Goal: Task Accomplishment & Management: Use online tool/utility

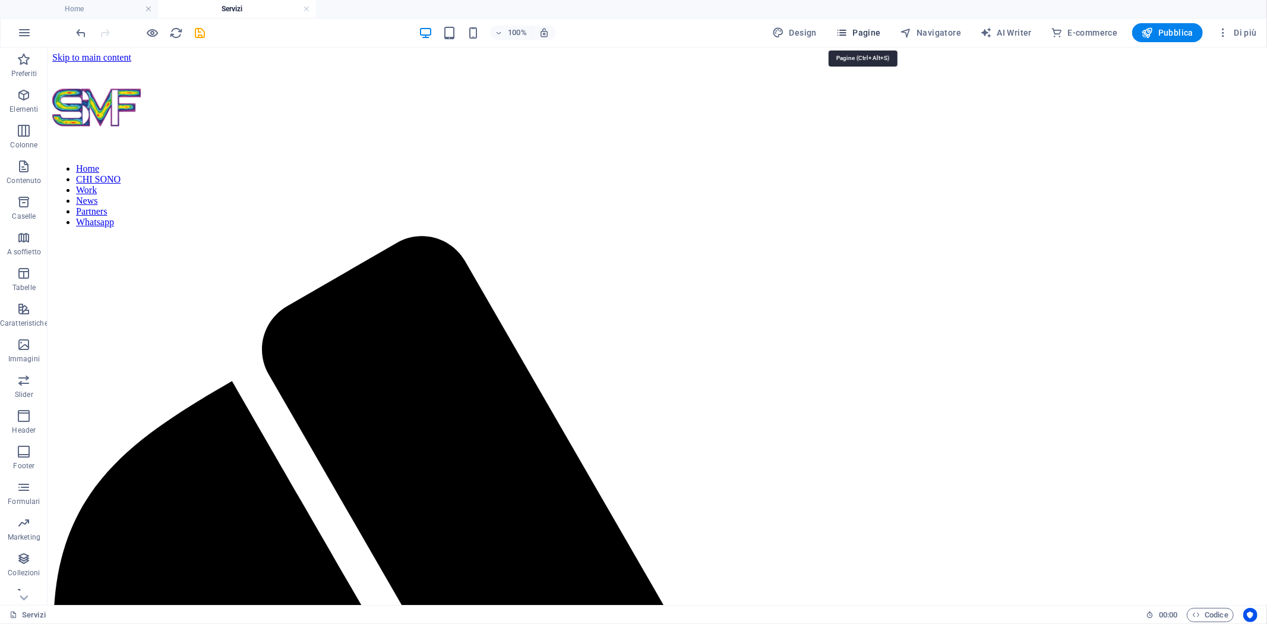
click at [864, 34] on span "Pagine" at bounding box center [858, 33] width 45 height 12
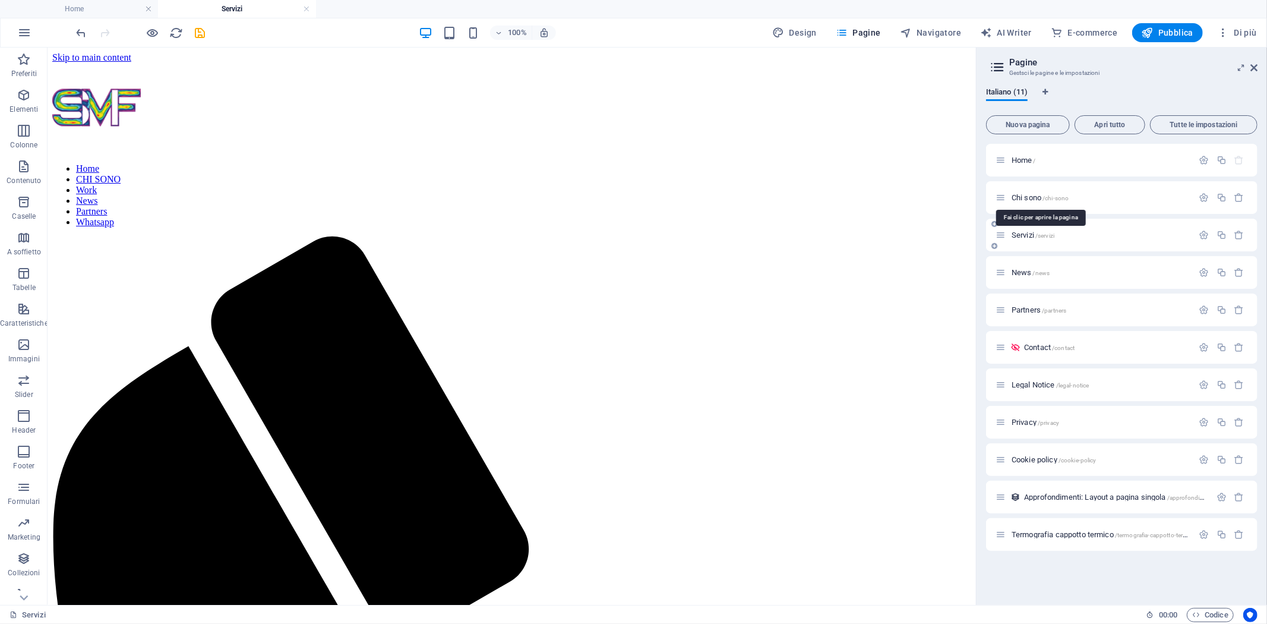
click at [1021, 197] on span "Chi sono /chi-sono" at bounding box center [1040, 197] width 57 height 9
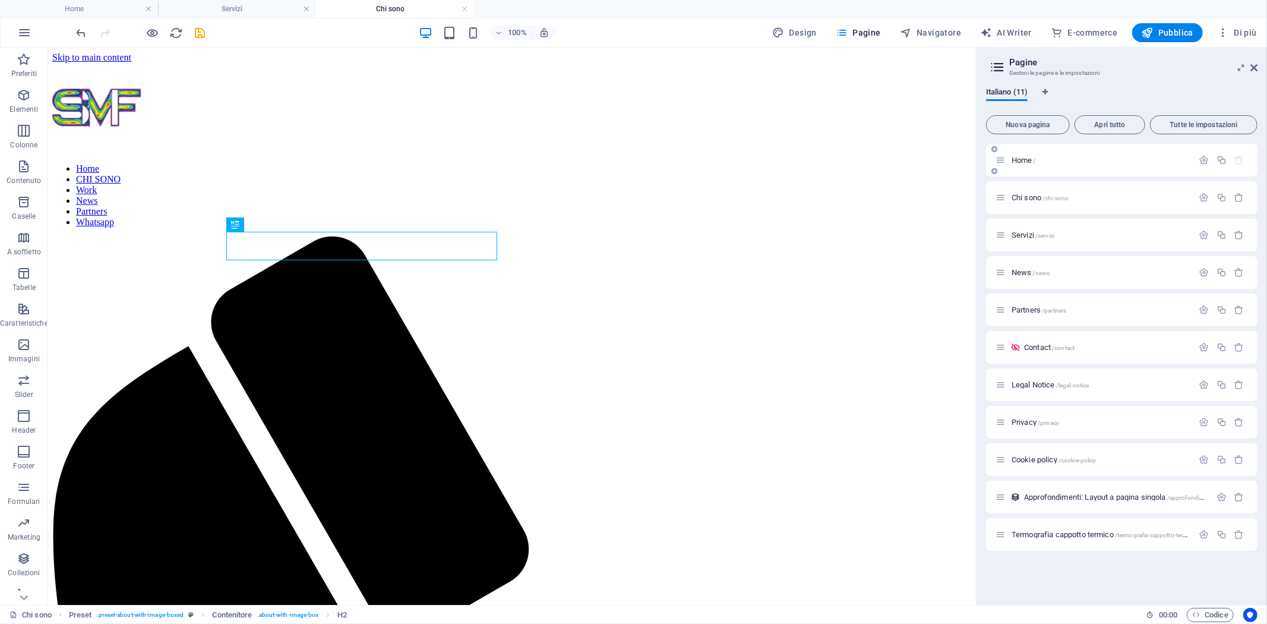
click at [1020, 156] on span "Home /" at bounding box center [1024, 160] width 24 height 9
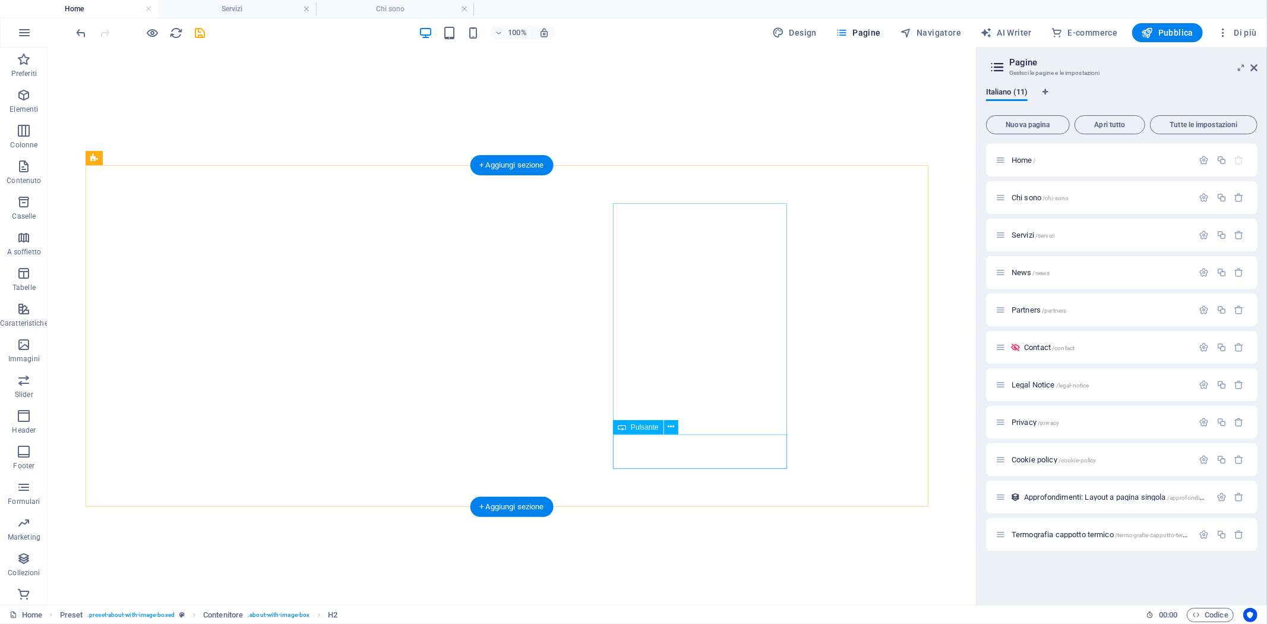
scroll to position [819, 0]
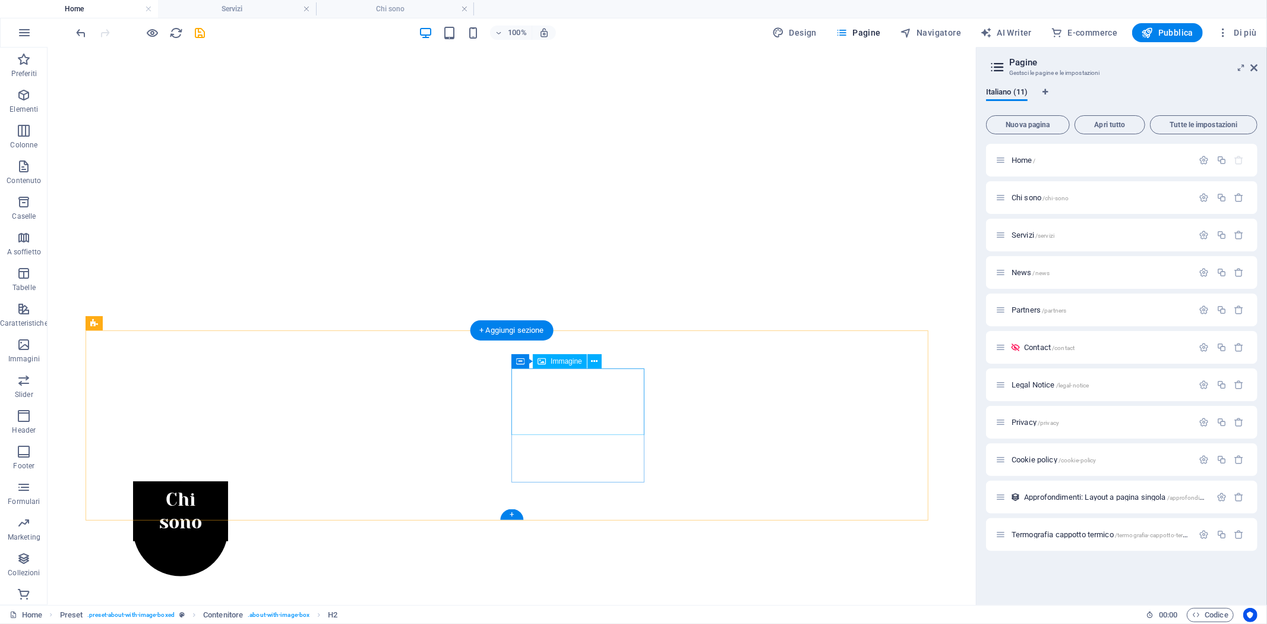
select select "%"
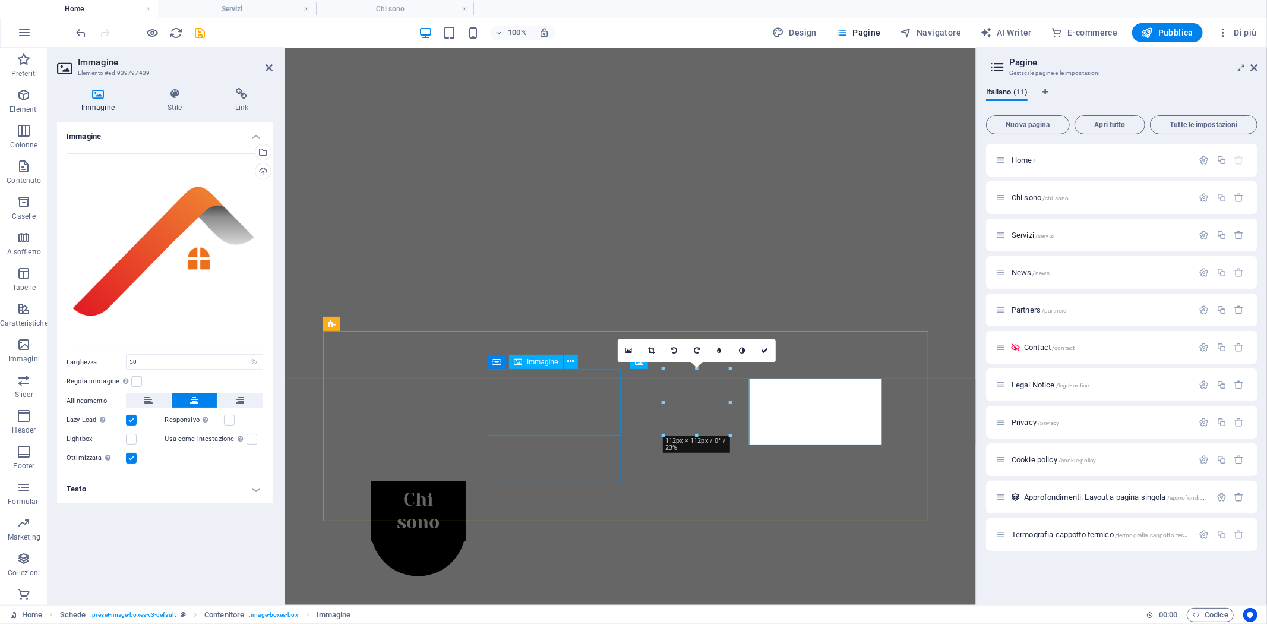
scroll to position [809, 0]
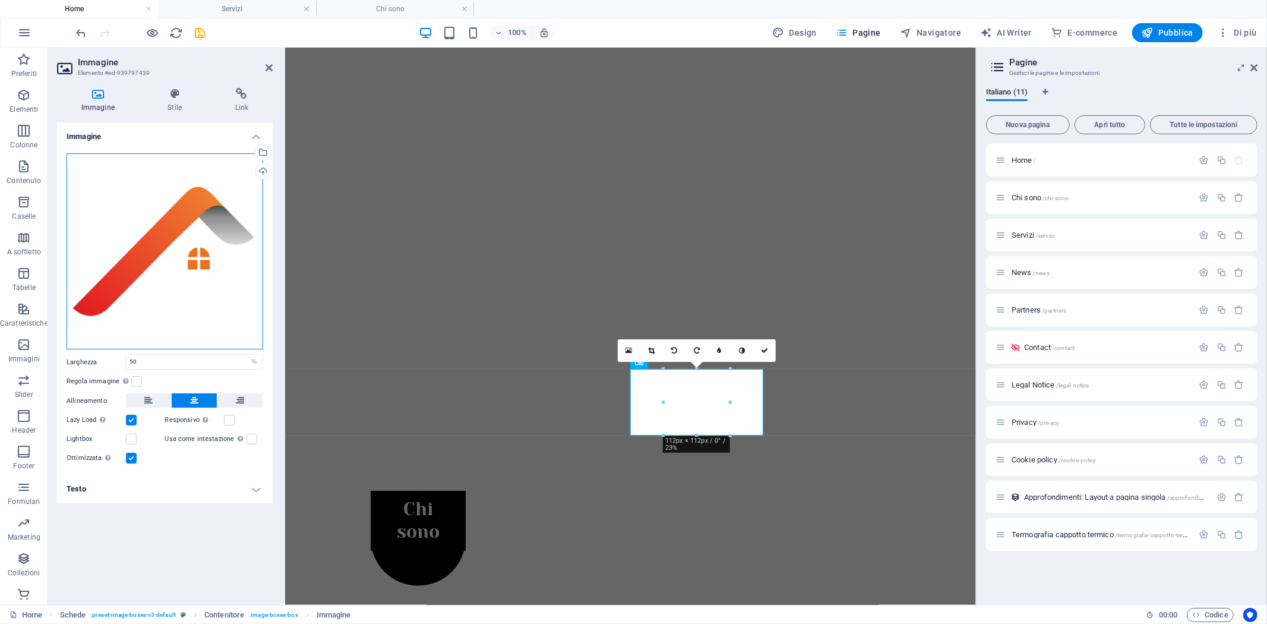
click at [185, 261] on div "Trascina qui i file, fai clic per sceglierli o selezionali da File o dalle nost…" at bounding box center [165, 251] width 197 height 197
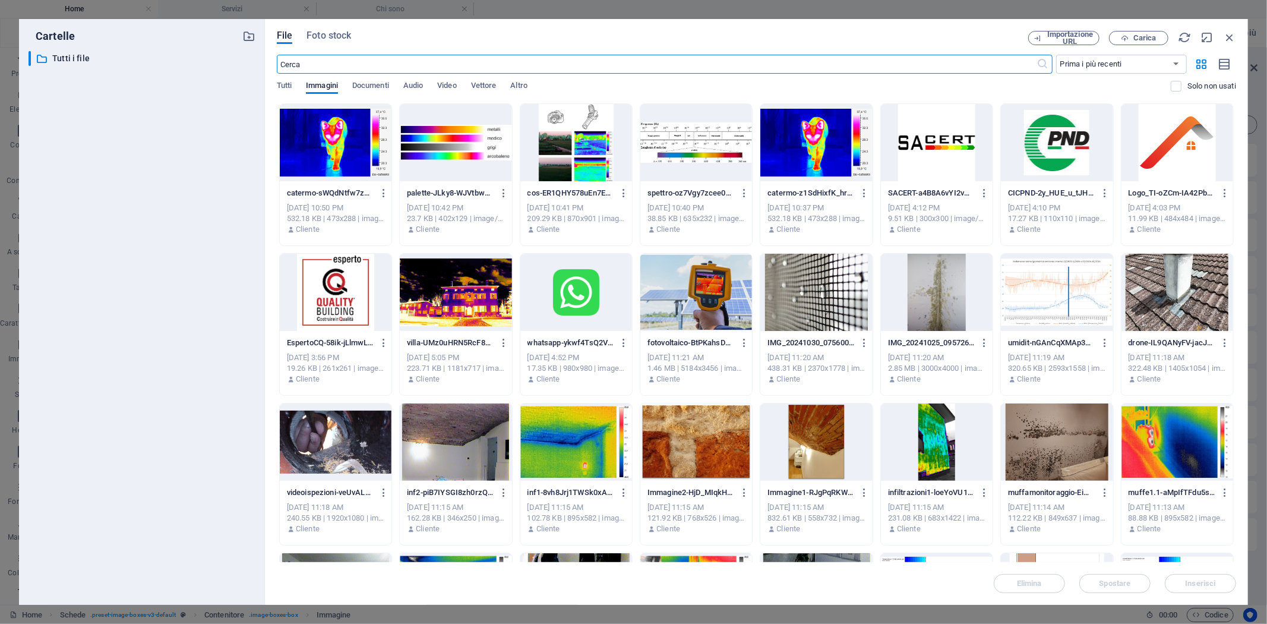
scroll to position [863, 0]
click at [1226, 39] on icon "button" at bounding box center [1229, 37] width 13 height 13
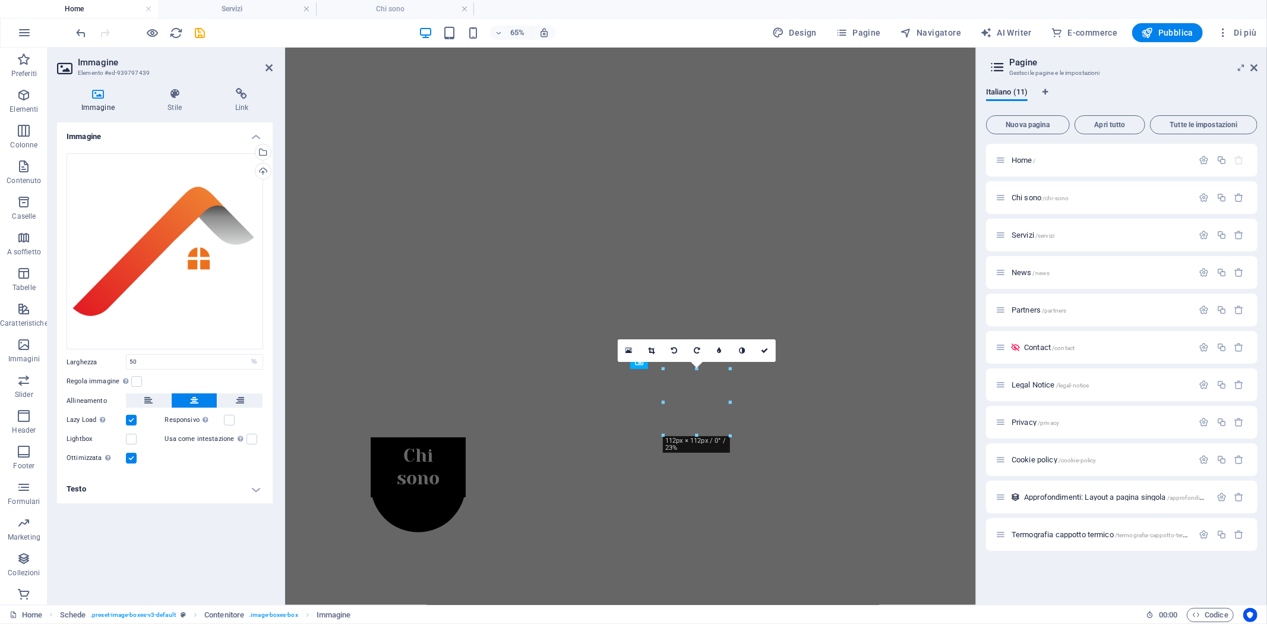
scroll to position [809, 0]
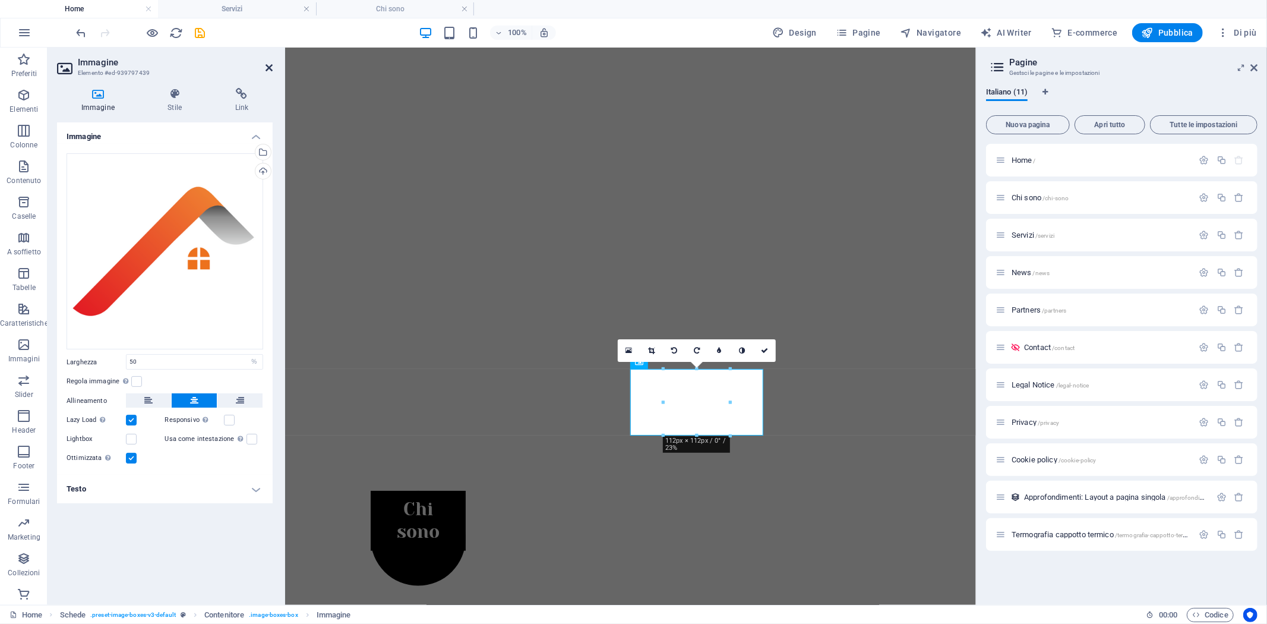
click at [270, 68] on icon at bounding box center [269, 68] width 7 height 10
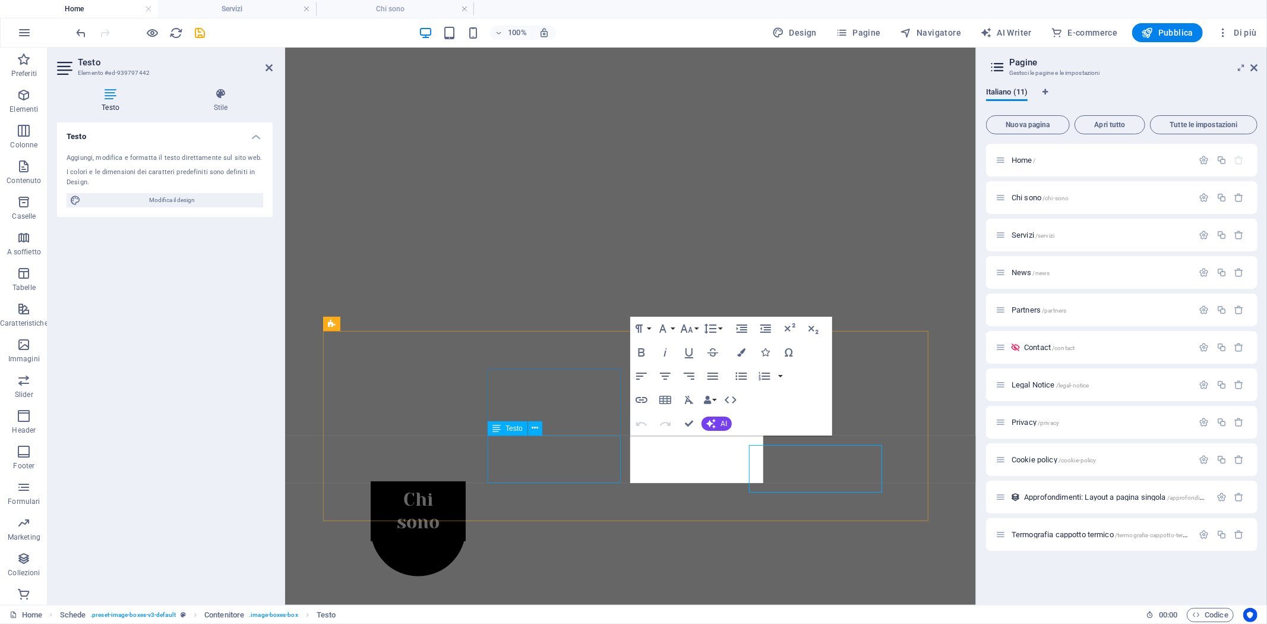
scroll to position [809, 0]
drag, startPoint x: 657, startPoint y: 448, endPoint x: 740, endPoint y: 477, distance: 88.1
copy div "Thermography premium expert"
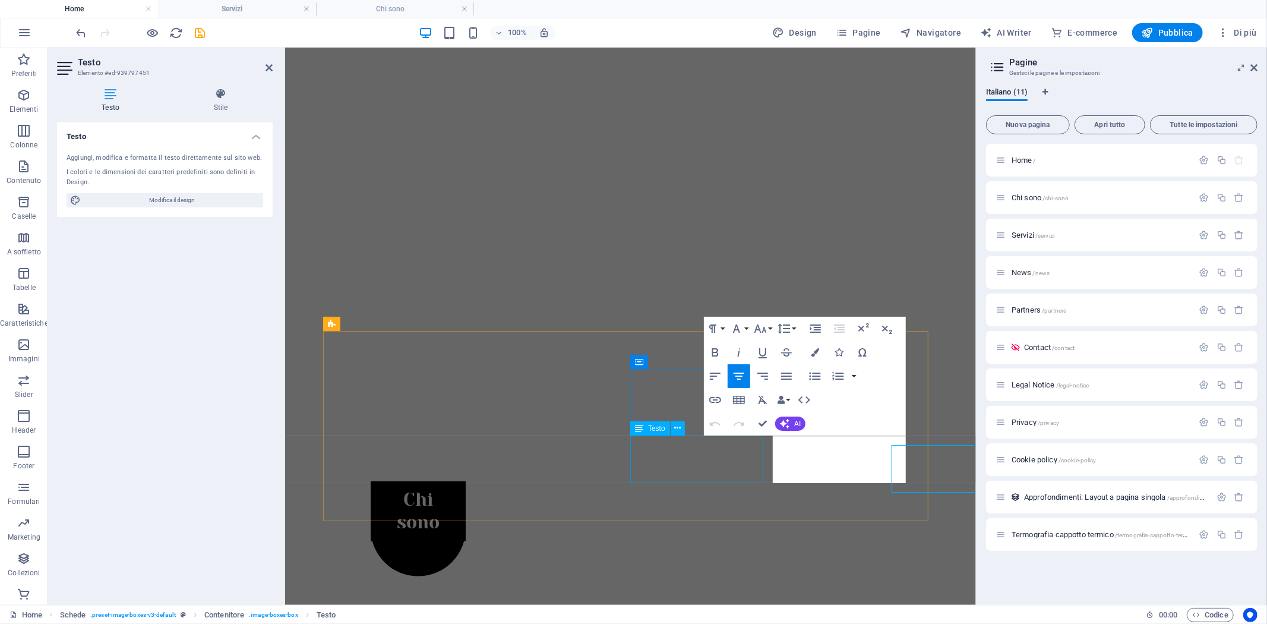
scroll to position [809, 0]
drag, startPoint x: 804, startPoint y: 453, endPoint x: 891, endPoint y: 476, distance: 90.5
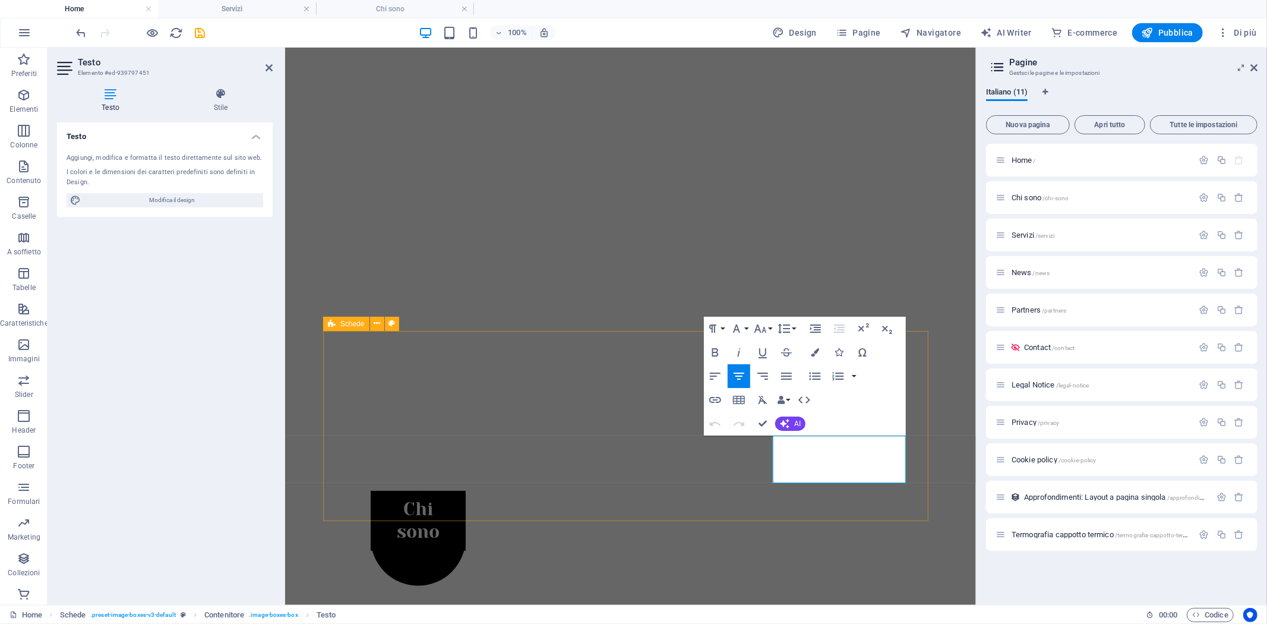
copy p "Qualifica PND civile e industriale"
drag, startPoint x: 925, startPoint y: 314, endPoint x: 1164, endPoint y: 315, distance: 238.8
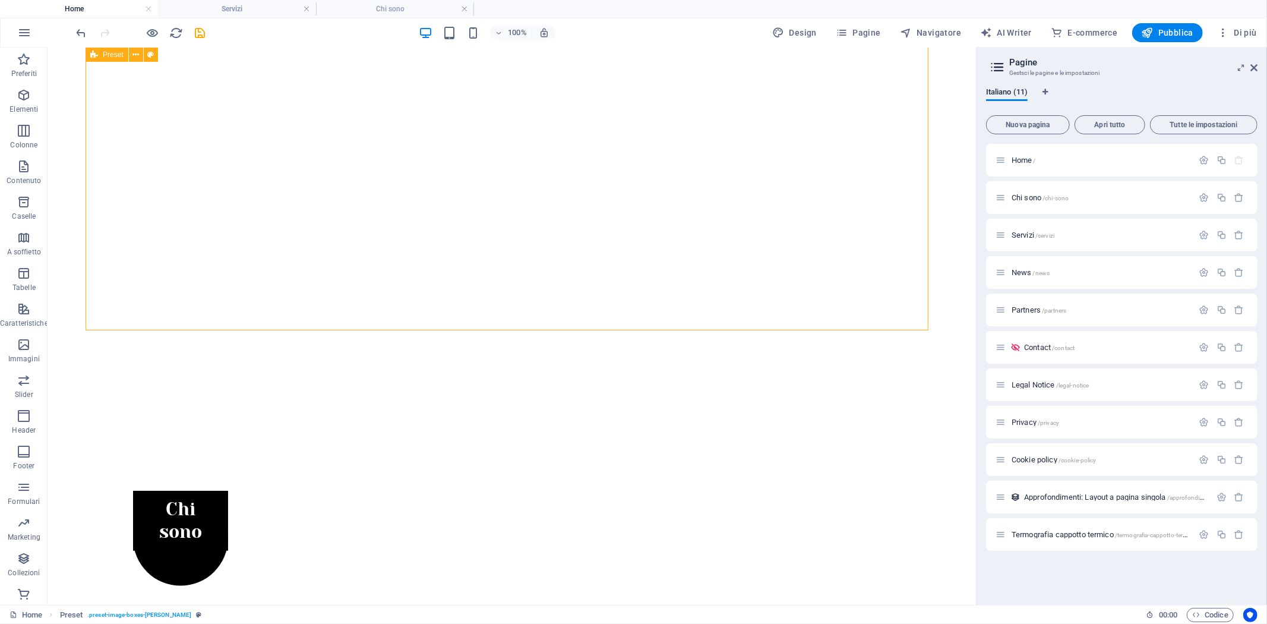
scroll to position [819, 0]
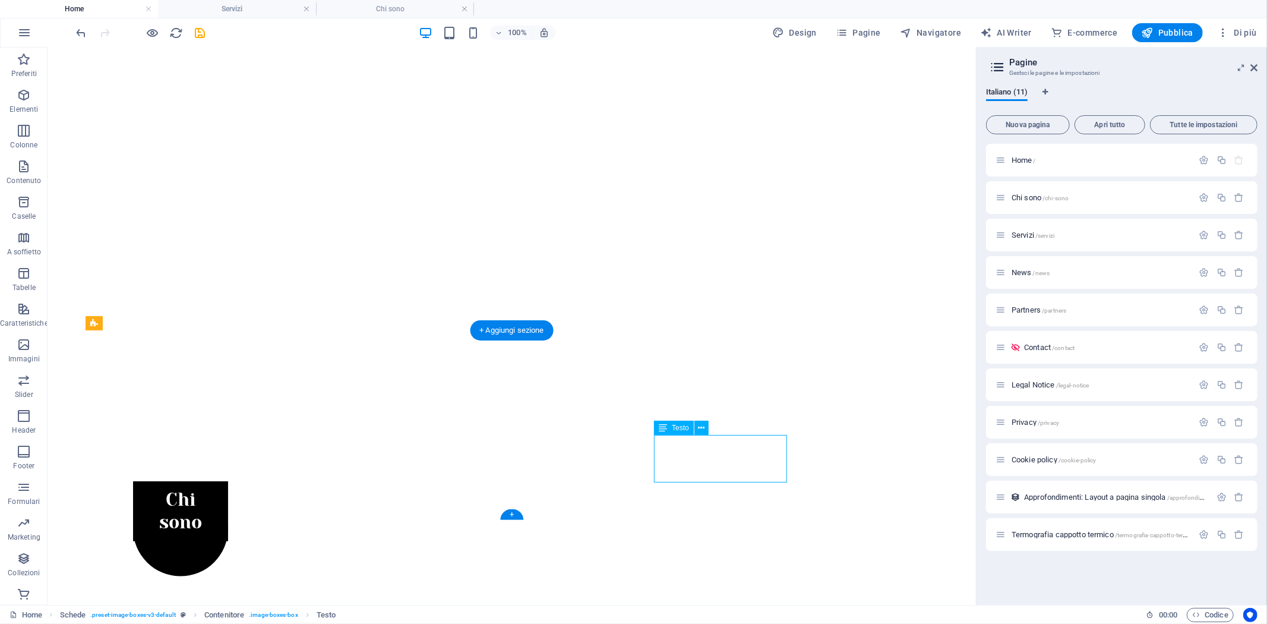
drag, startPoint x: 691, startPoint y: 448, endPoint x: 733, endPoint y: 465, distance: 45.3
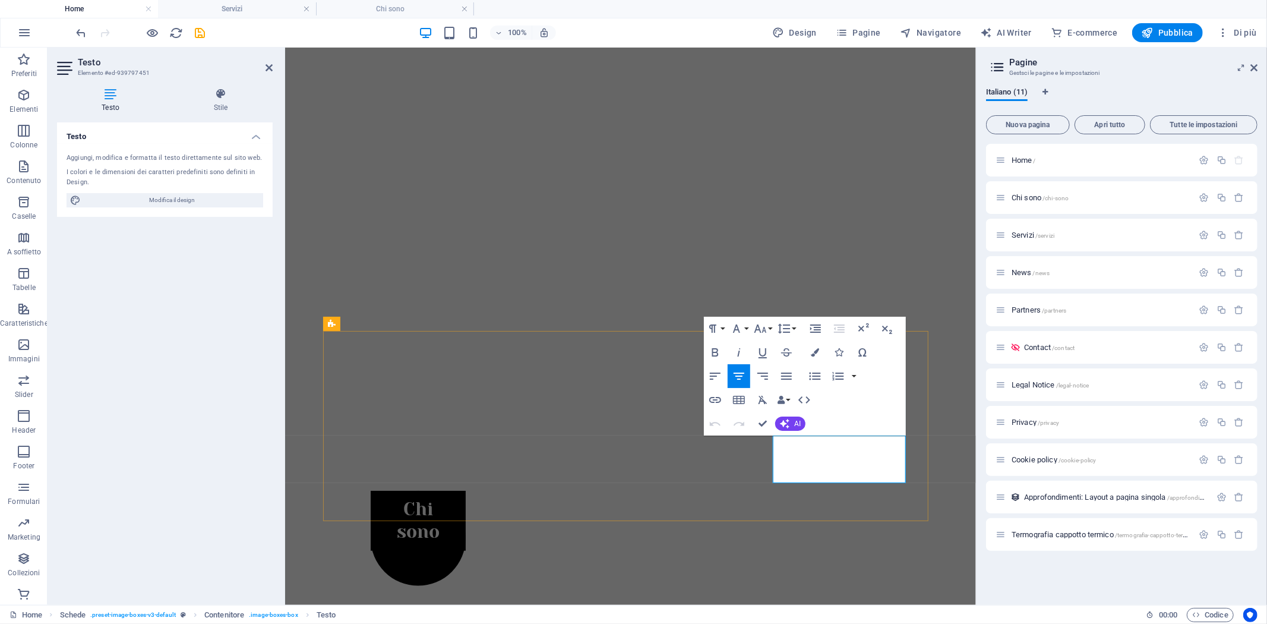
drag, startPoint x: 811, startPoint y: 450, endPoint x: 876, endPoint y: 469, distance: 67.5
copy p "Qualifica PND civile e industriale"
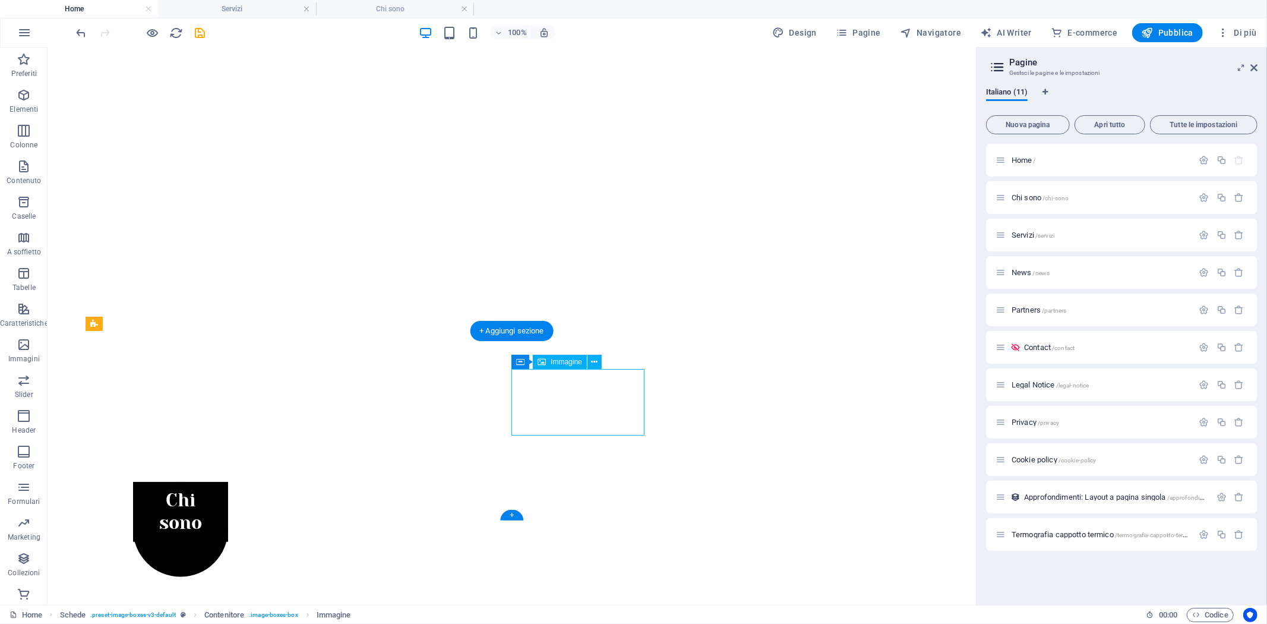
select select "%"
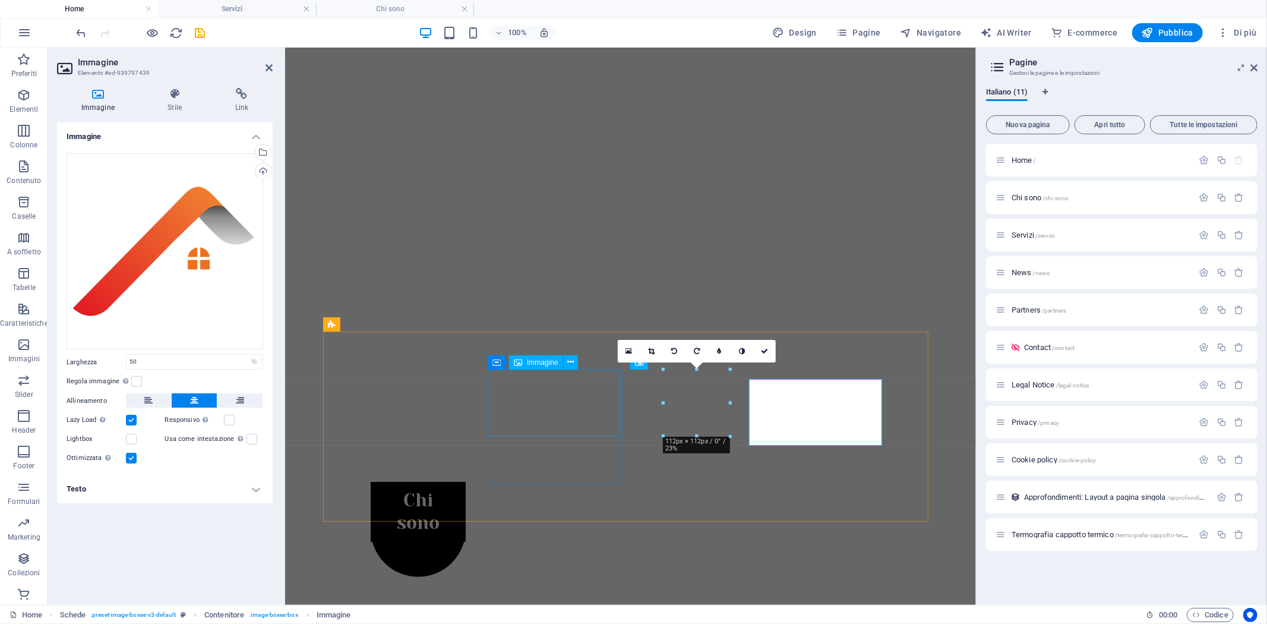
scroll to position [808, 0]
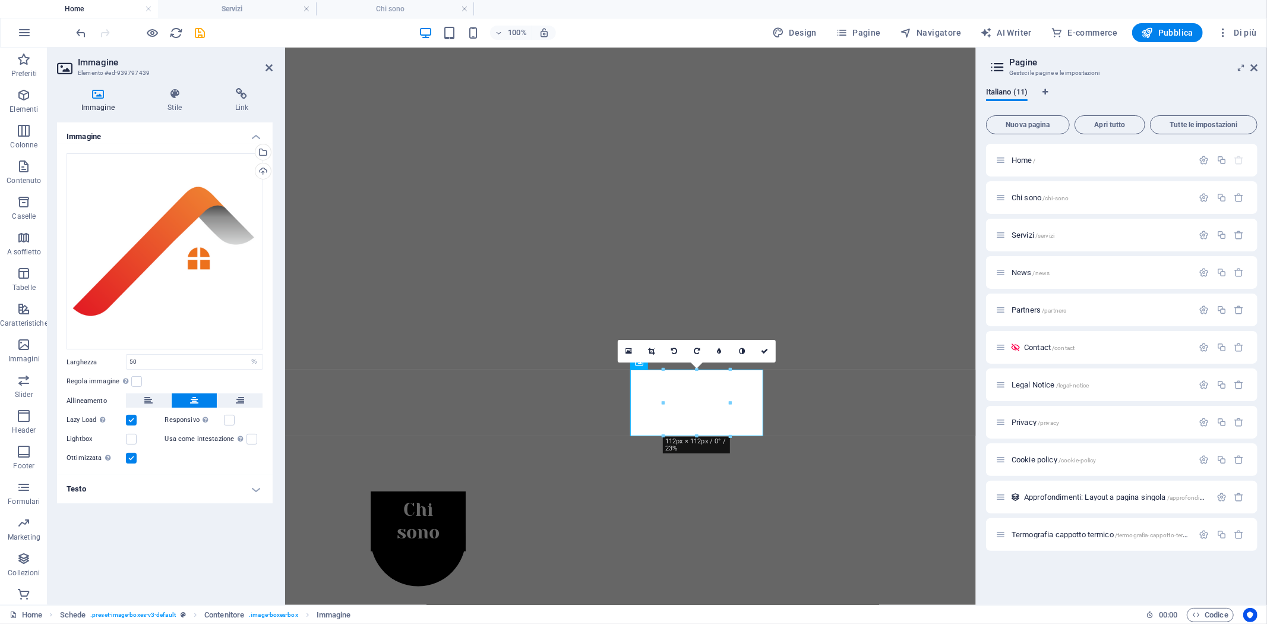
click at [90, 491] on h4 "Testo" at bounding box center [165, 489] width 216 height 29
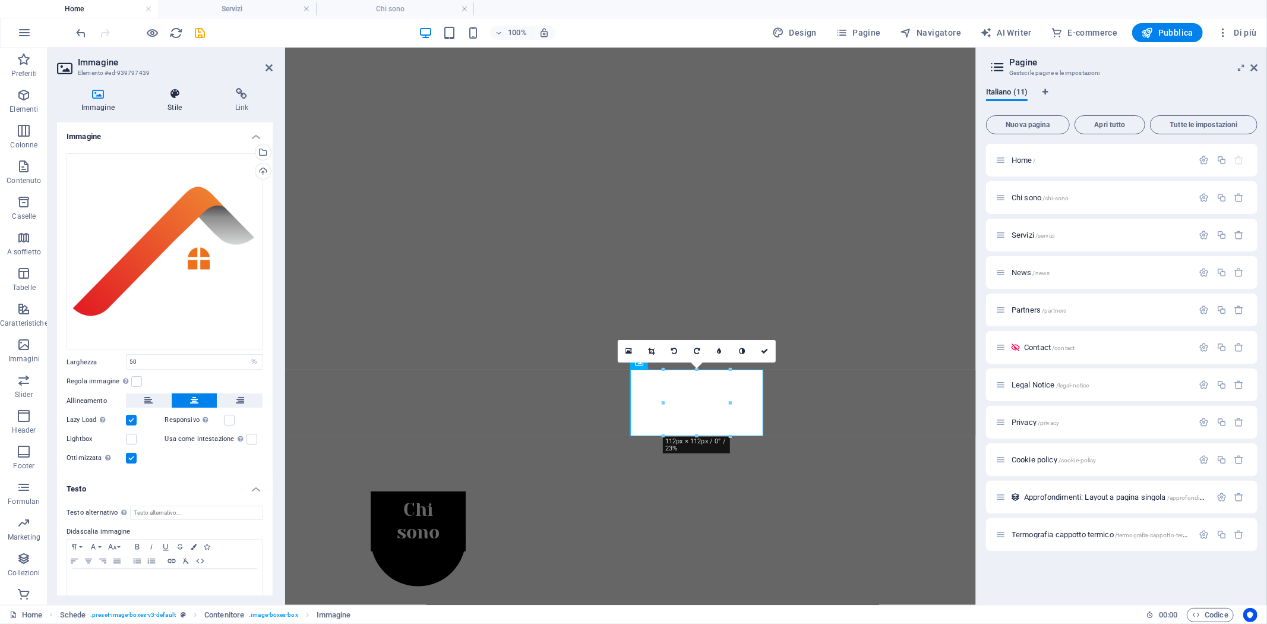
click at [181, 99] on icon at bounding box center [175, 94] width 62 height 12
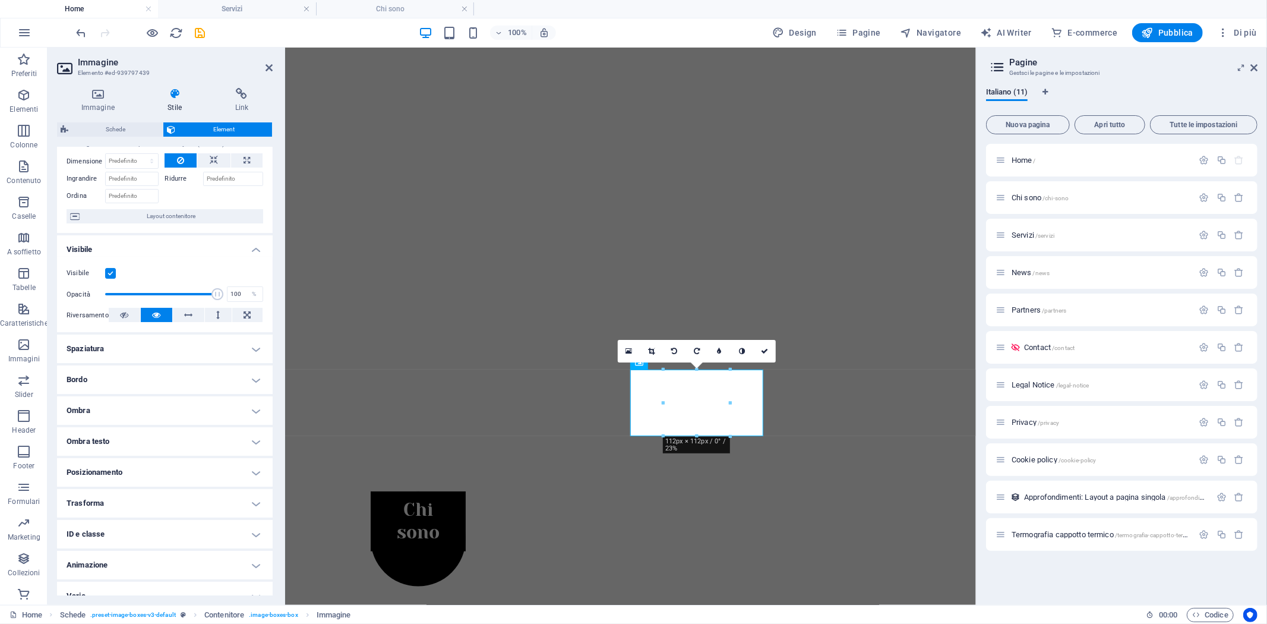
scroll to position [53, 0]
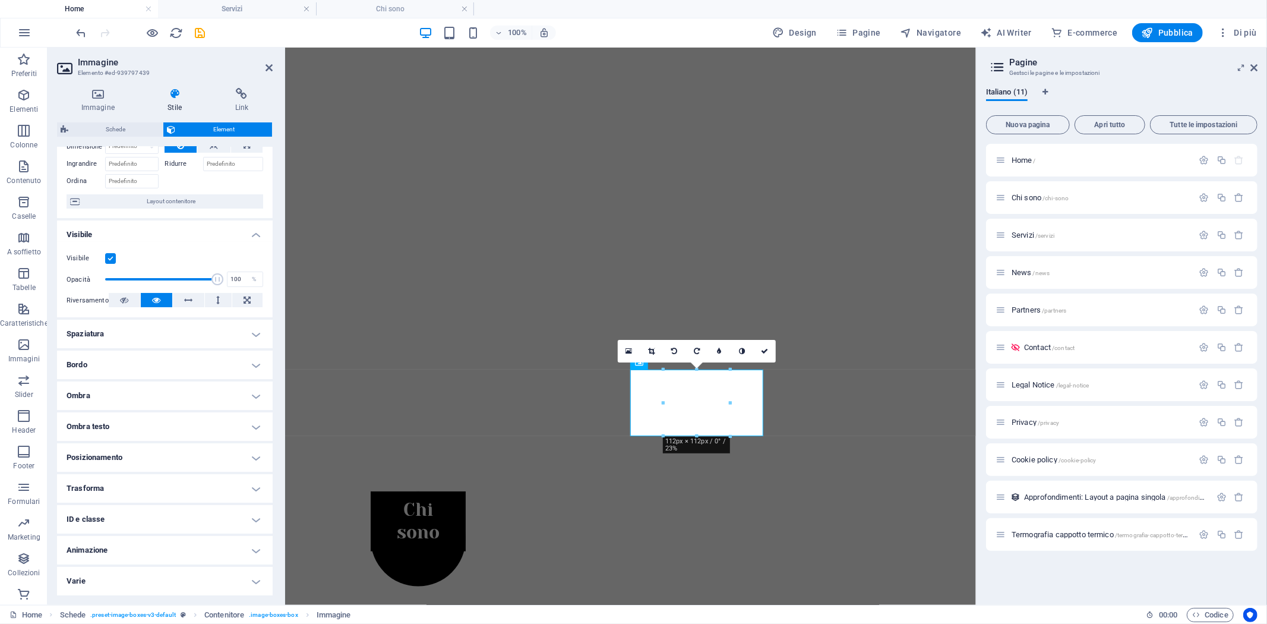
click at [140, 454] on h4 "Posizionamento" at bounding box center [165, 457] width 216 height 29
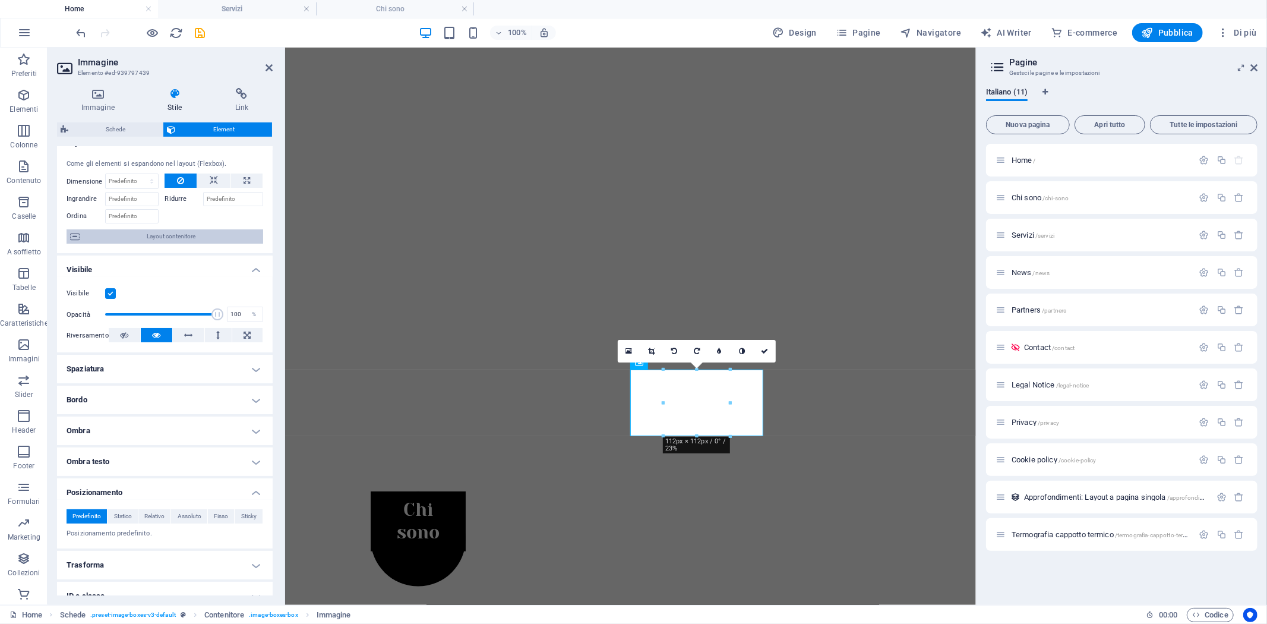
scroll to position [0, 0]
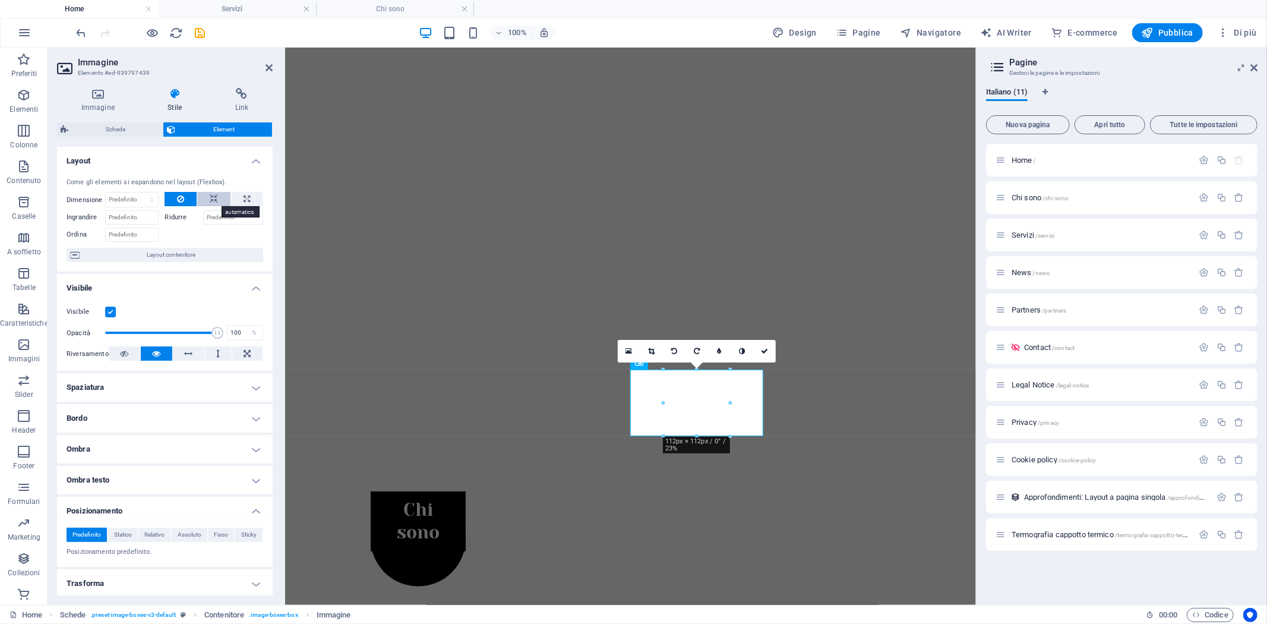
click at [216, 196] on button at bounding box center [213, 199] width 33 height 14
click at [238, 197] on button at bounding box center [246, 199] width 31 height 14
type input "100"
select select "%"
click at [214, 197] on icon at bounding box center [214, 199] width 8 height 14
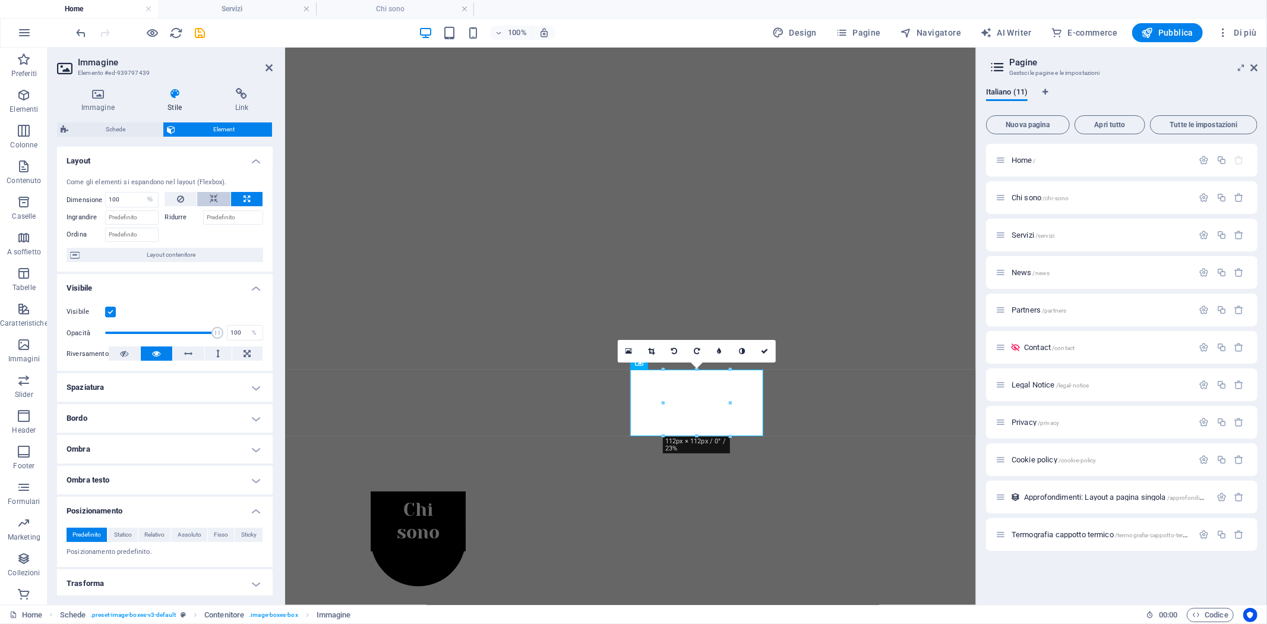
select select "DISABLED_OPTION_VALUE"
click at [247, 192] on icon at bounding box center [247, 199] width 7 height 14
type input "100"
select select "%"
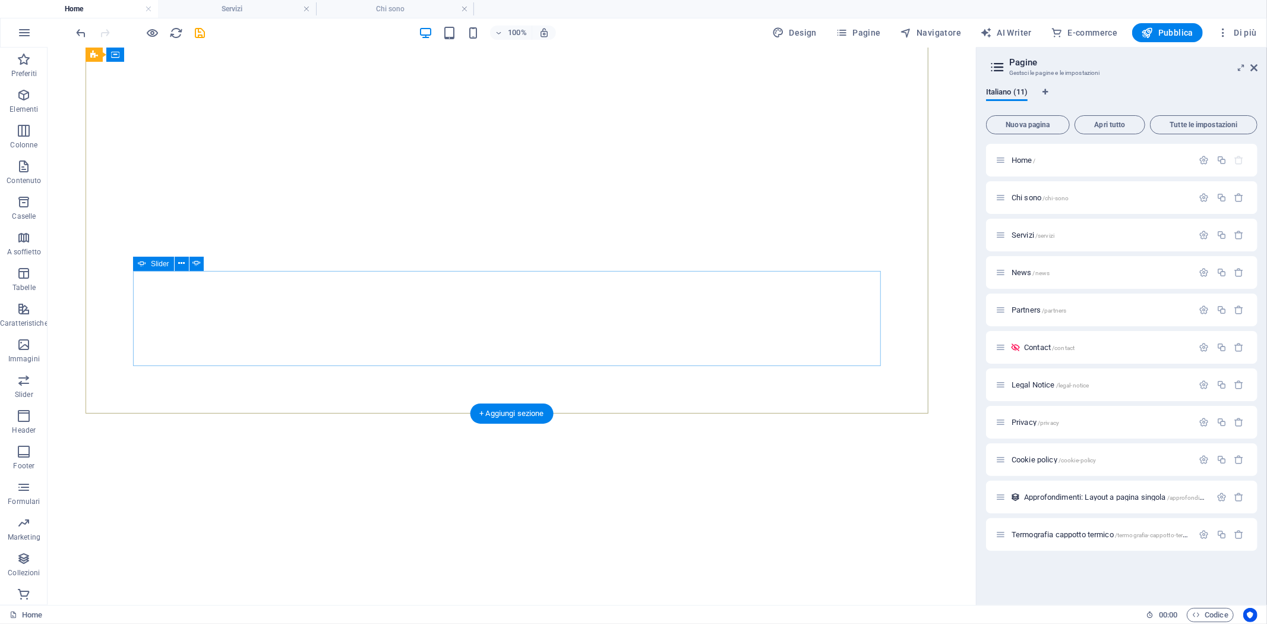
scroll to position [356, 0]
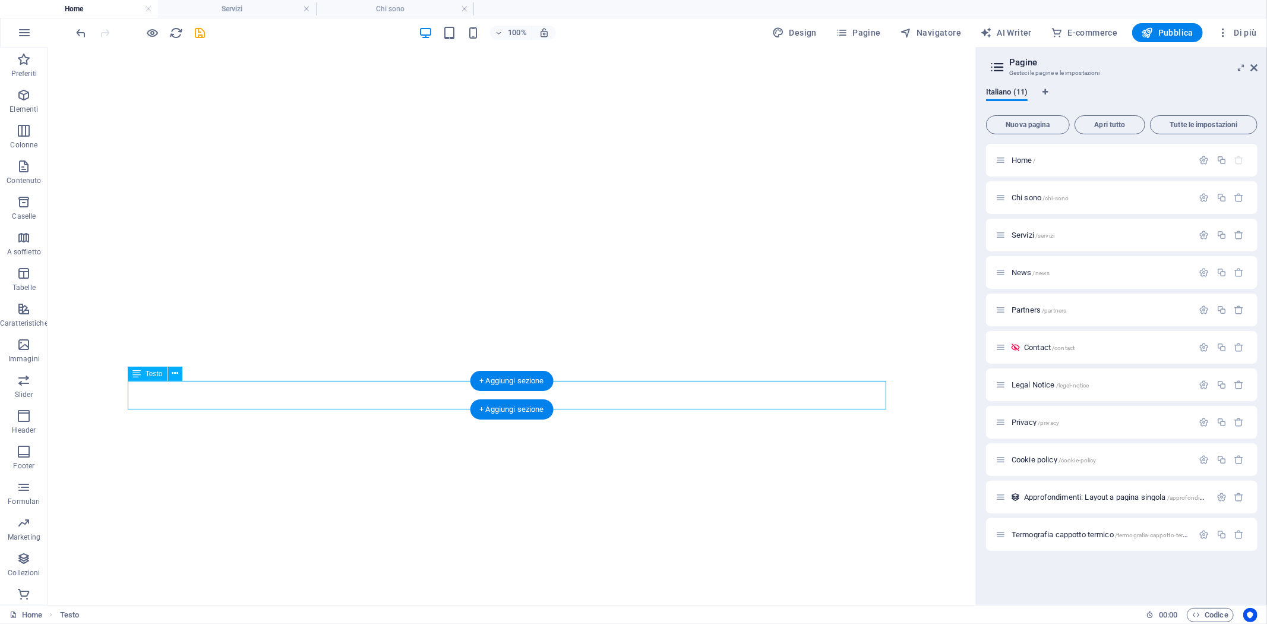
drag, startPoint x: 181, startPoint y: 387, endPoint x: 271, endPoint y: 399, distance: 90.6
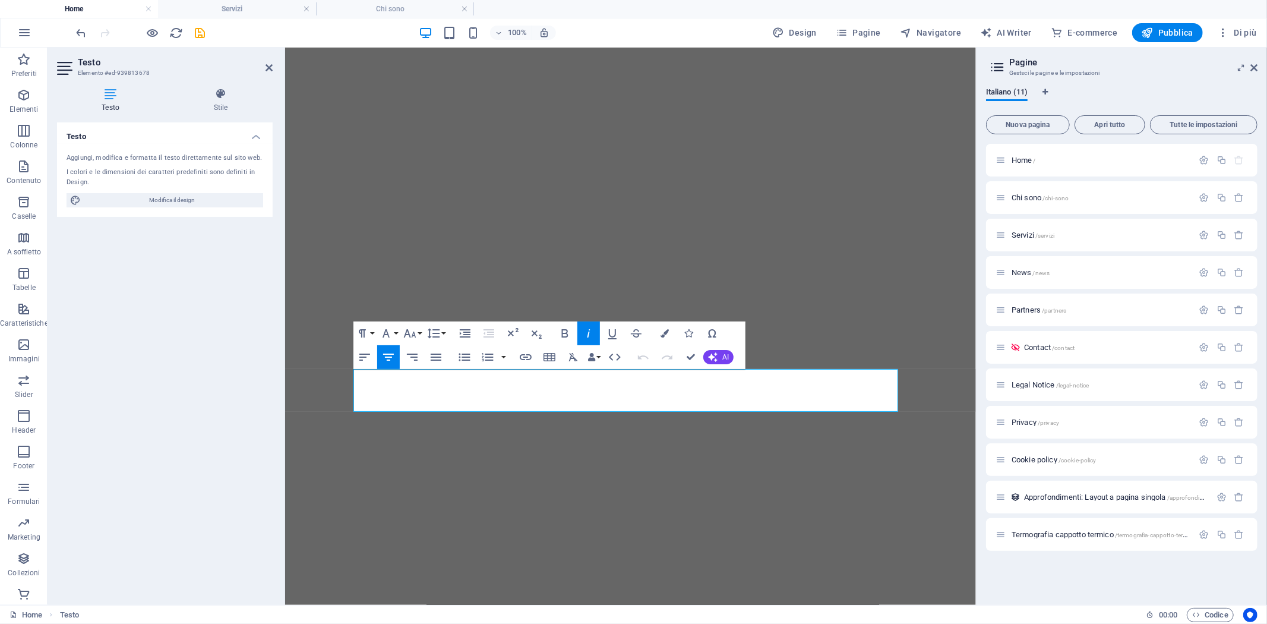
drag, startPoint x: 378, startPoint y: 372, endPoint x: 861, endPoint y: 410, distance: 484.4
copy div "Ti aiutiamo a scoprire cosa si nasconde dietro le murature, nei sistemi di risc…"
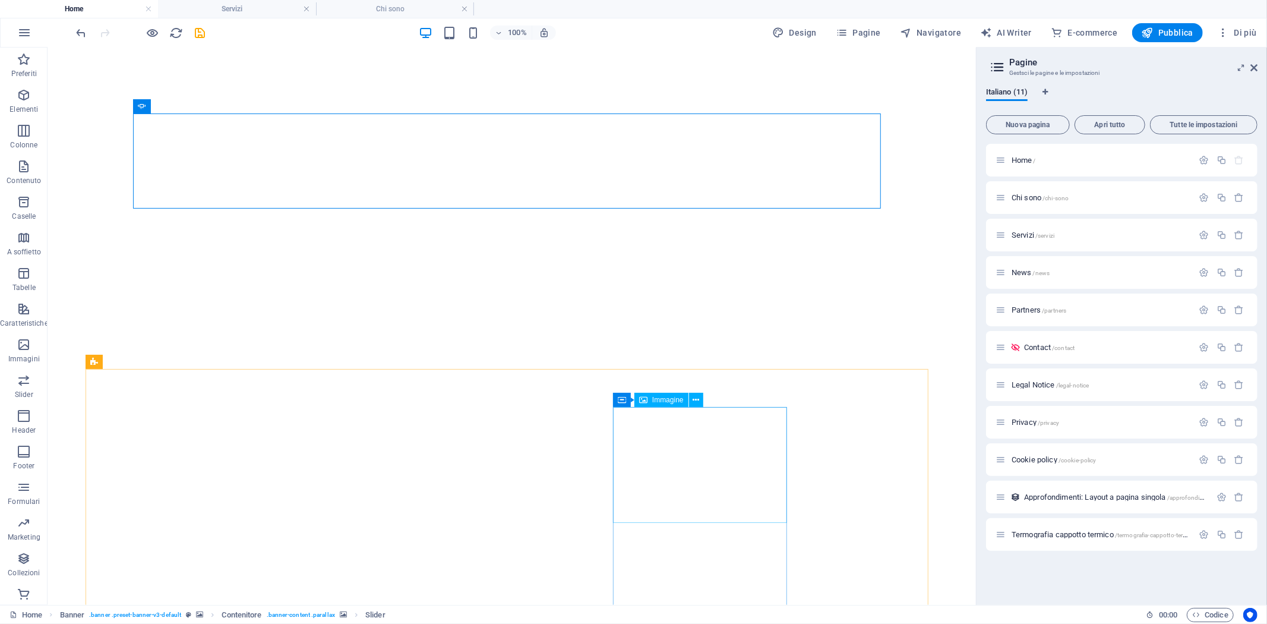
scroll to position [620, 0]
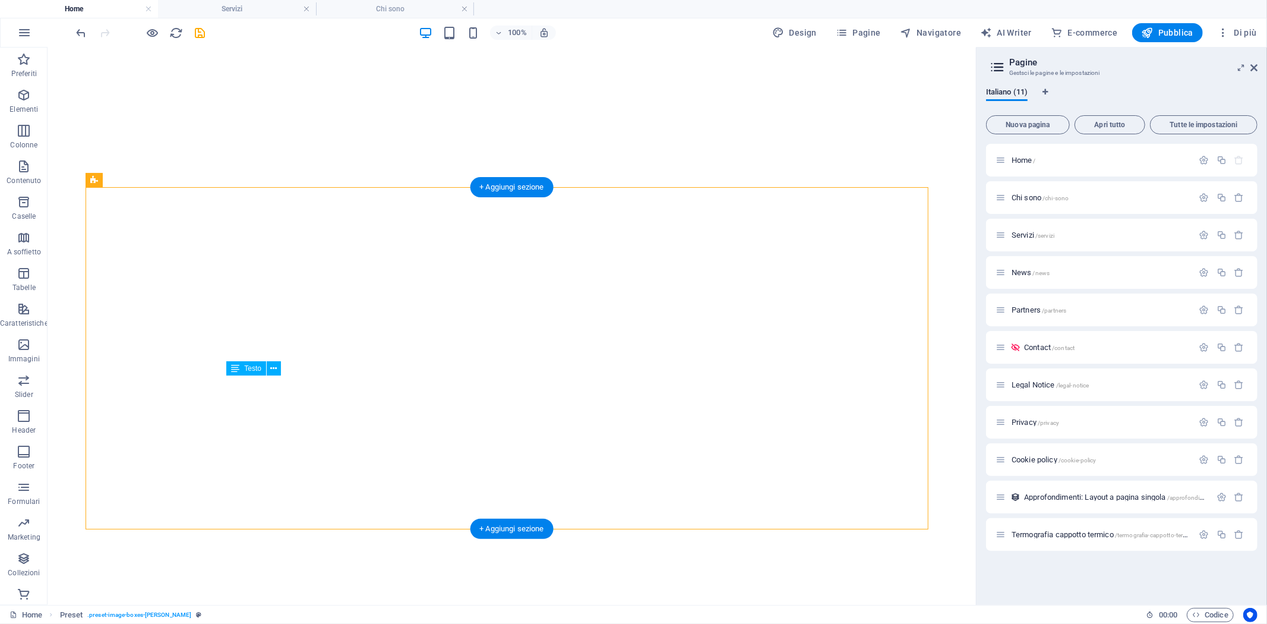
drag, startPoint x: 245, startPoint y: 380, endPoint x: 282, endPoint y: 408, distance: 46.2
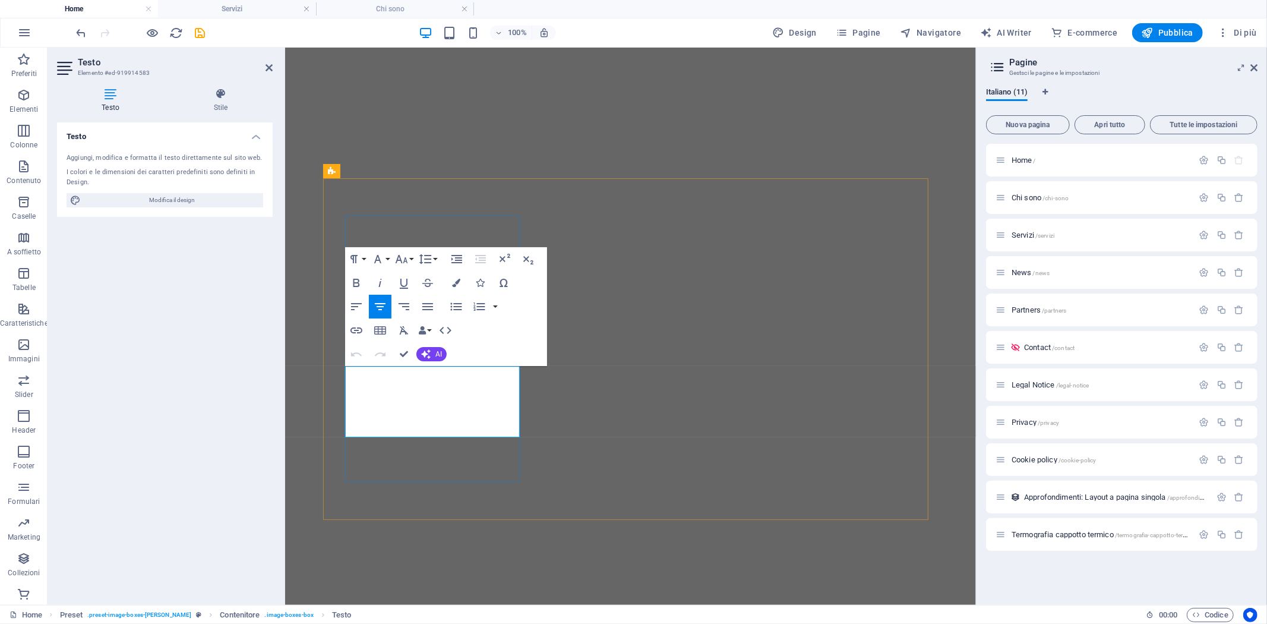
drag, startPoint x: 464, startPoint y: 427, endPoint x: 633, endPoint y: 405, distance: 170.1
copy p "Ingegnere specializzato in rilievi strumentali, trasformo dati in informazioni …"
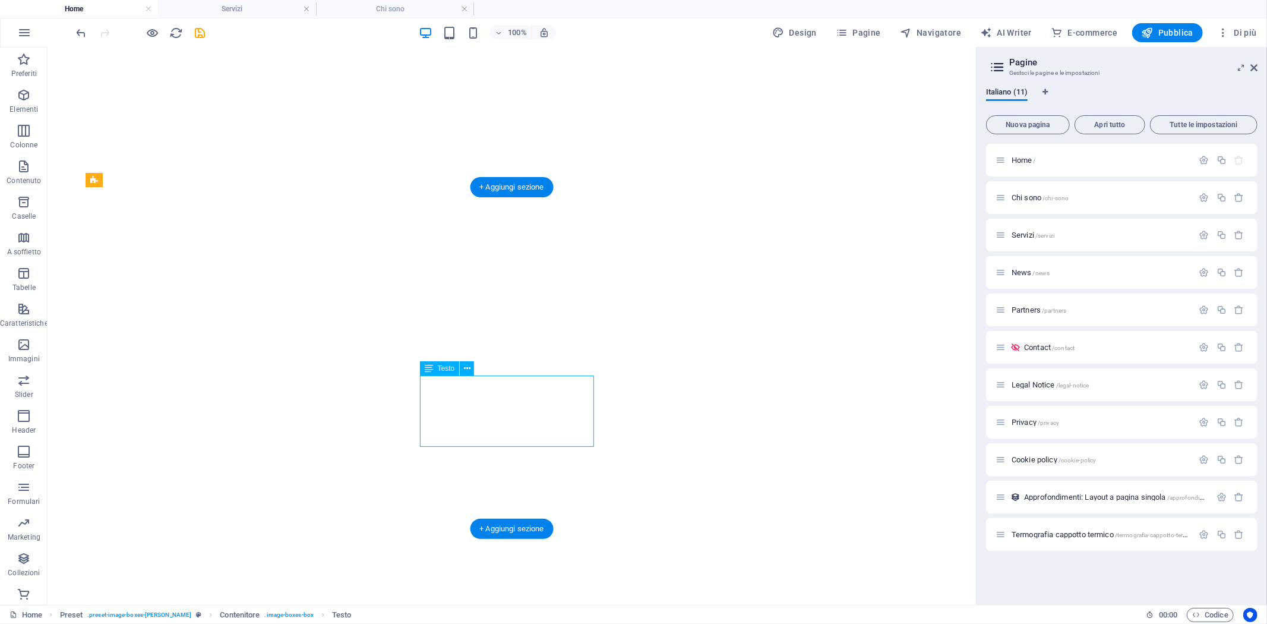
drag, startPoint x: 441, startPoint y: 382, endPoint x: 518, endPoint y: 408, distance: 80.8
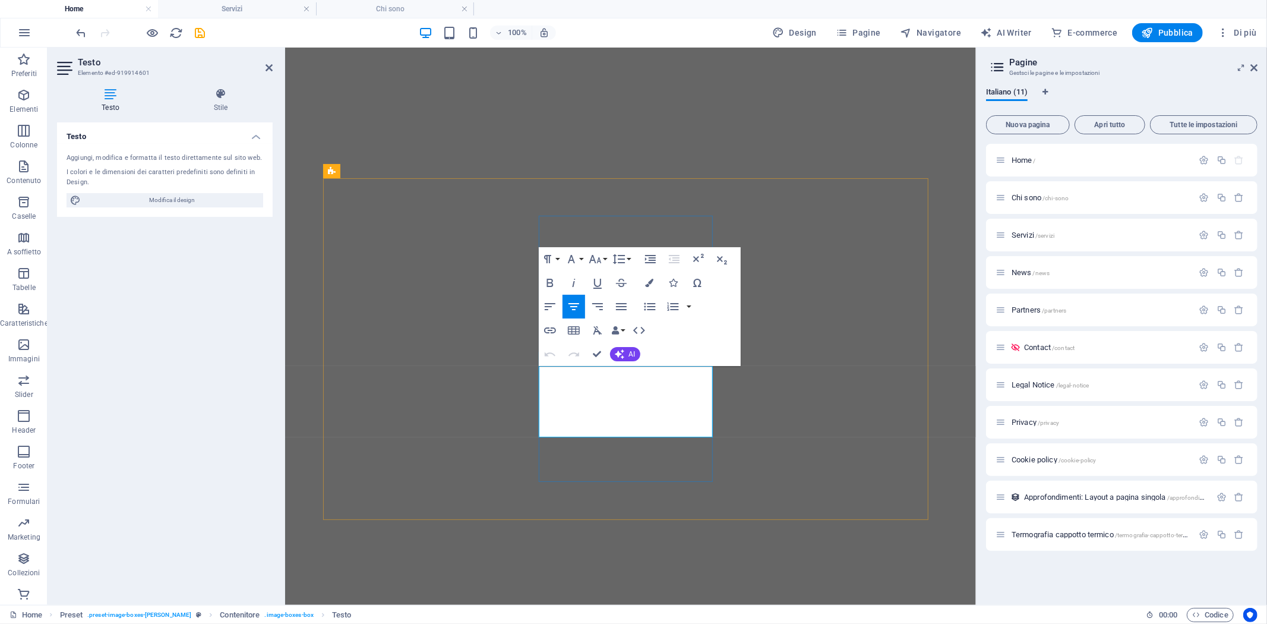
drag, startPoint x: 558, startPoint y: 369, endPoint x: 696, endPoint y: 431, distance: 151.0
copy p "Dal controllo ambientale per la comparsa di muffe, problemi di ponti termici, f…"
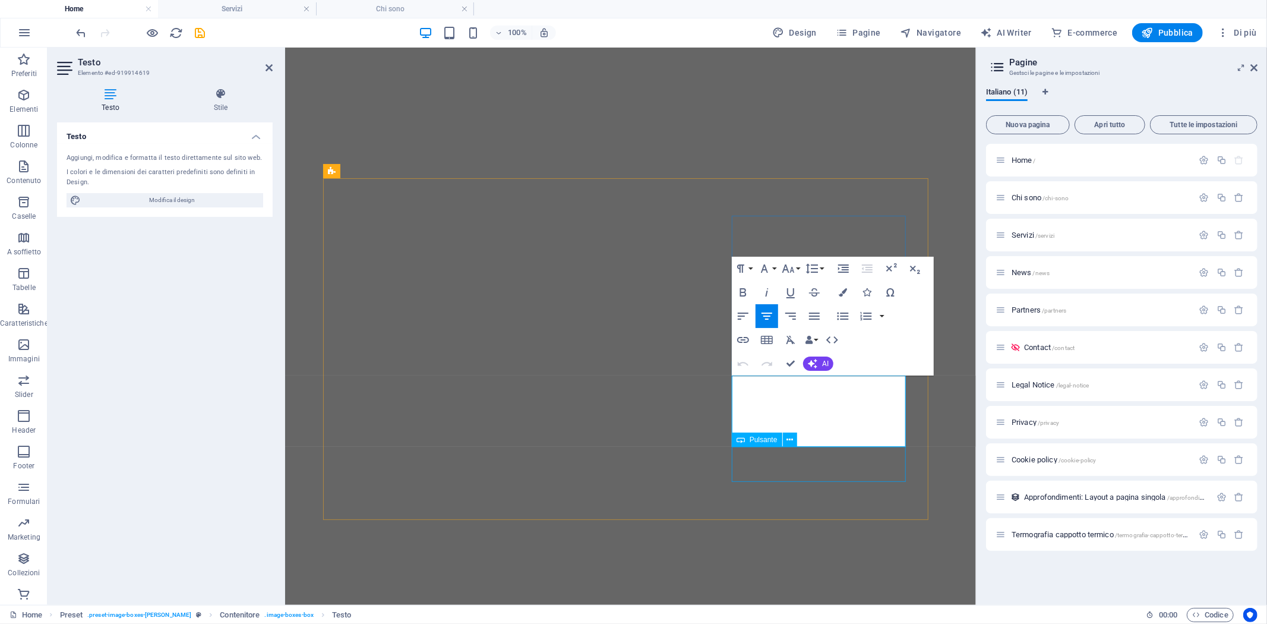
drag, startPoint x: 753, startPoint y: 383, endPoint x: 892, endPoint y: 448, distance: 152.8
copy p "Ogni edificio racconta una storia: è importante saper valutare i racconti, i da…"
click at [810, 201] on button at bounding box center [815, 208] width 14 height 14
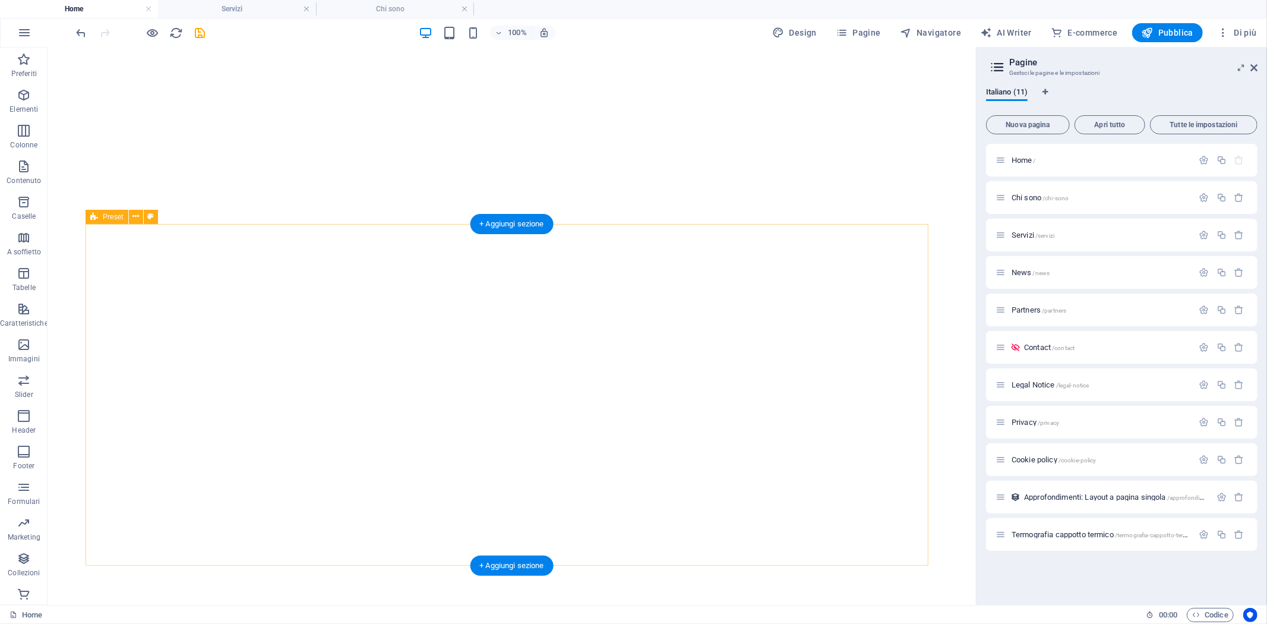
scroll to position [583, 0]
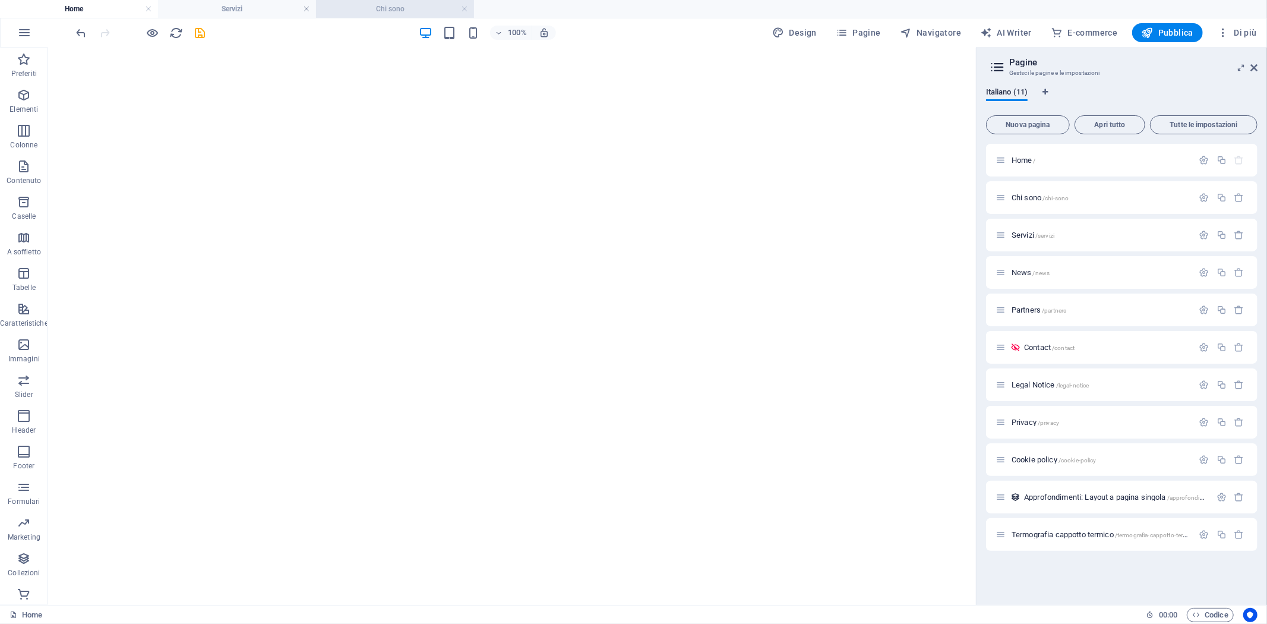
click at [357, 8] on h4 "Chi sono" at bounding box center [395, 8] width 158 height 13
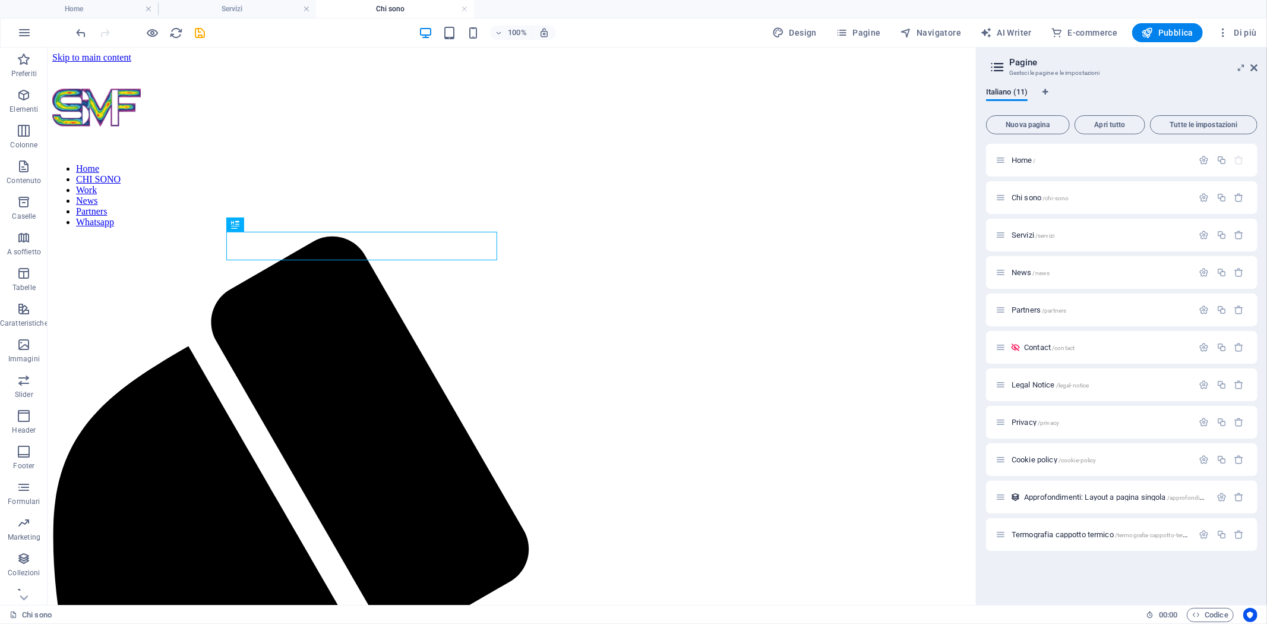
scroll to position [0, 0]
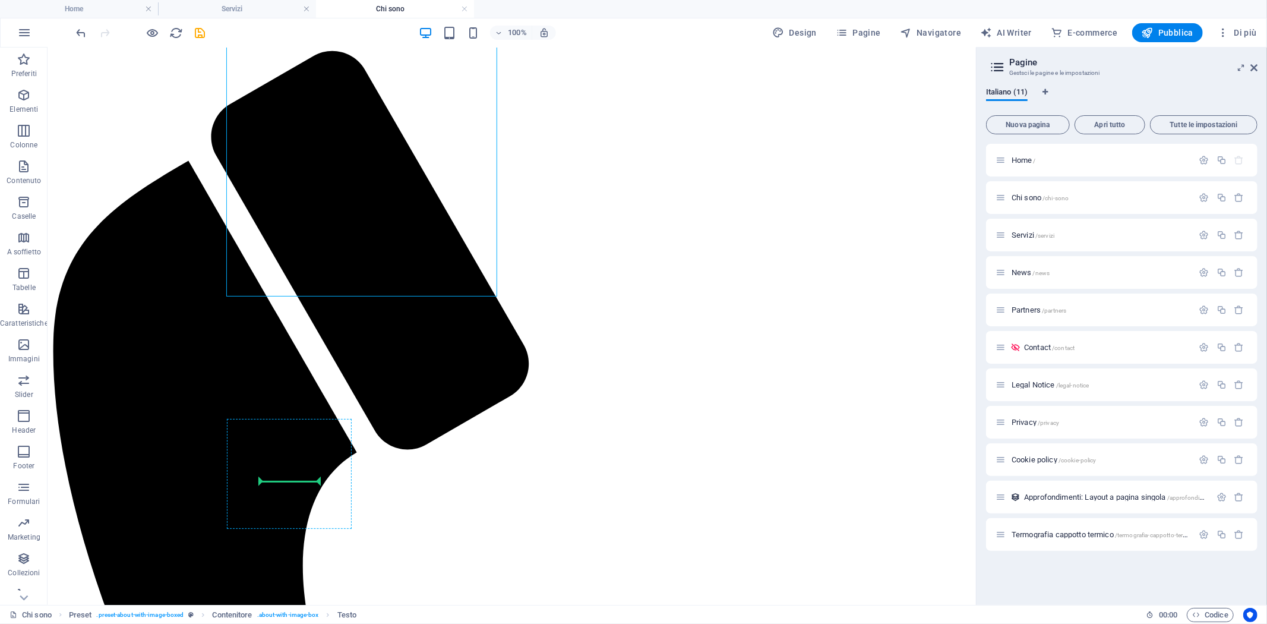
drag, startPoint x: 307, startPoint y: 582, endPoint x: 281, endPoint y: 544, distance: 45.8
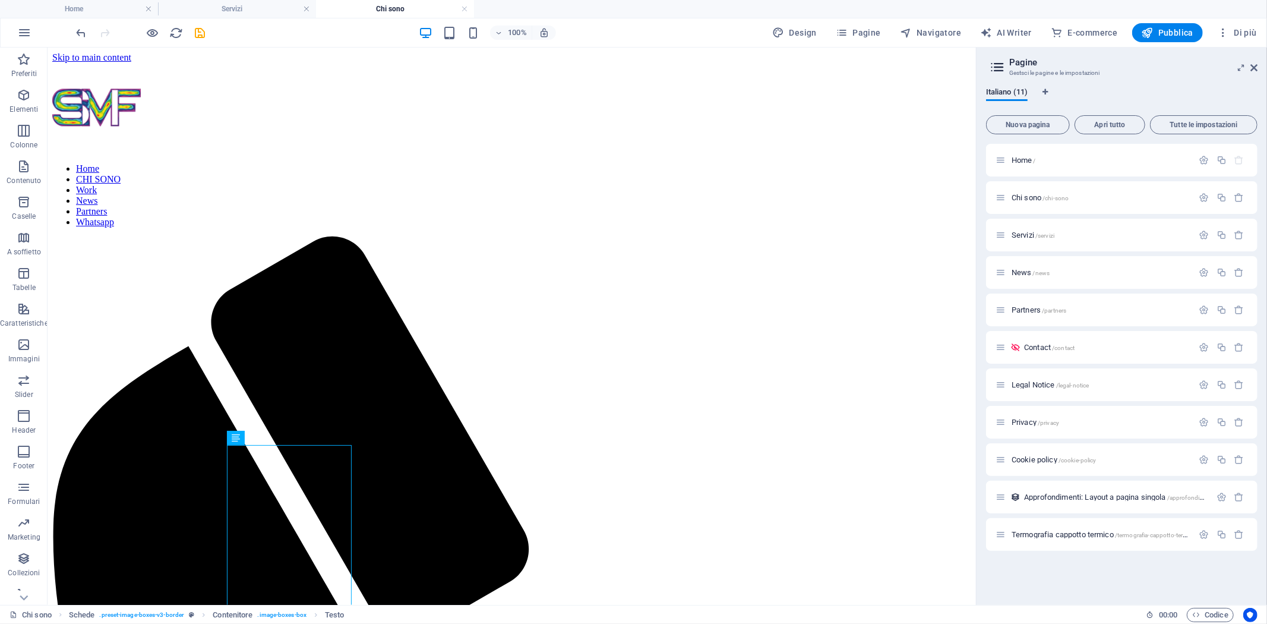
click at [373, 12] on h4 "Chi sono" at bounding box center [395, 8] width 158 height 13
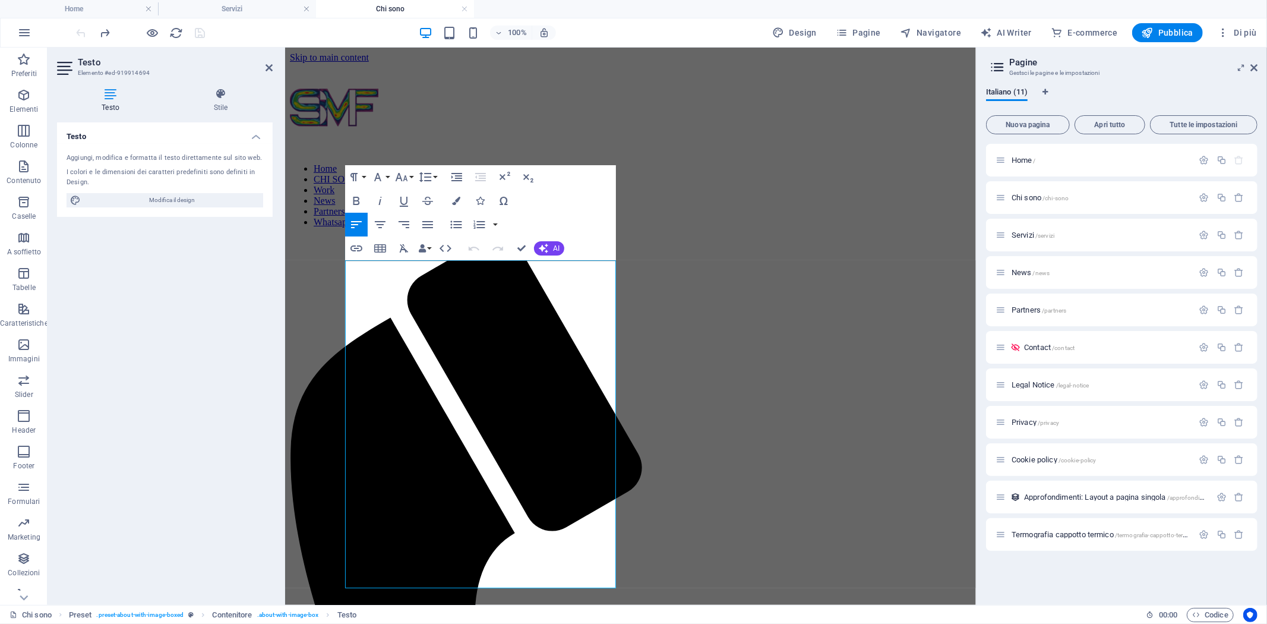
drag, startPoint x: 431, startPoint y: 580, endPoint x: 308, endPoint y: 264, distance: 339.7
copy div "Lore Ipsum Dolorsit, ametconse a elitse doeiusmodtempo, inc utl etdolo magnaali…"
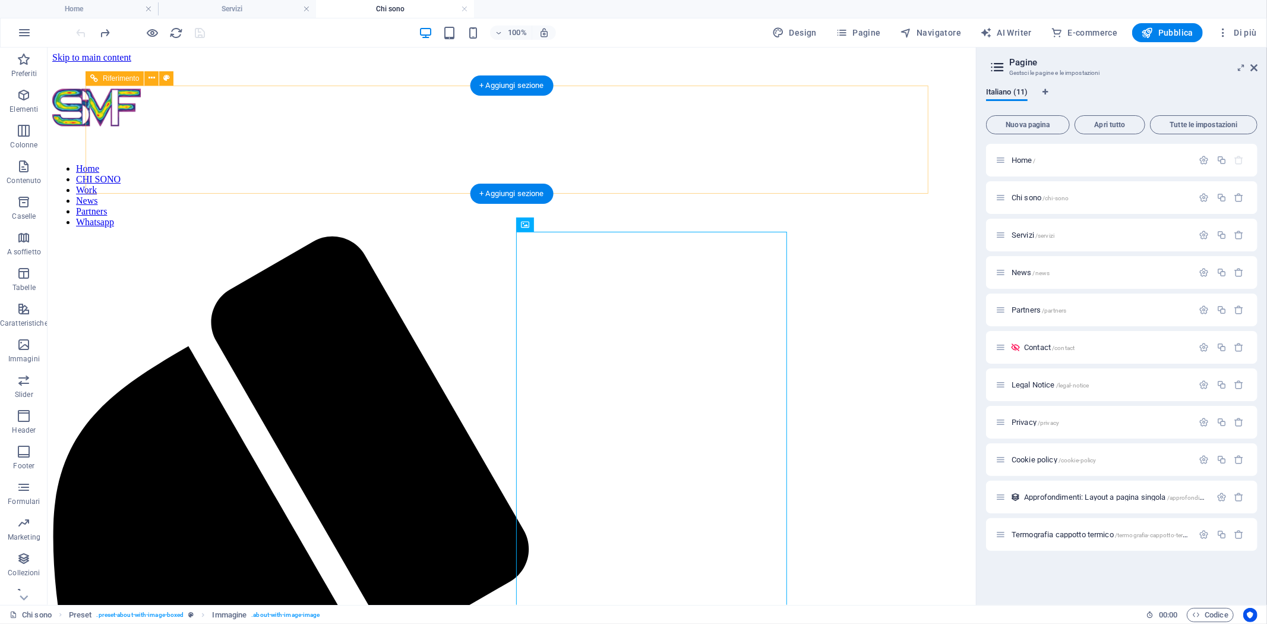
click at [889, 163] on nav "Home CHI SONO Work News Partners Whatsapp" at bounding box center [511, 195] width 919 height 64
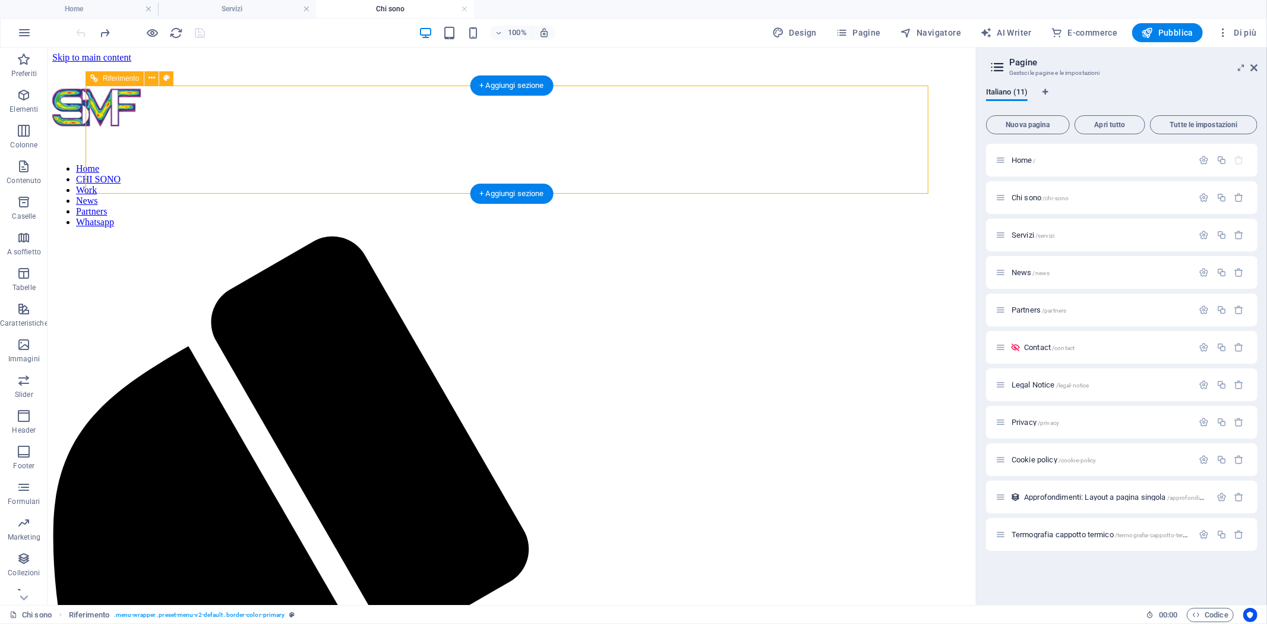
click at [889, 163] on nav "Home CHI SONO Work News Partners Whatsapp" at bounding box center [511, 195] width 919 height 64
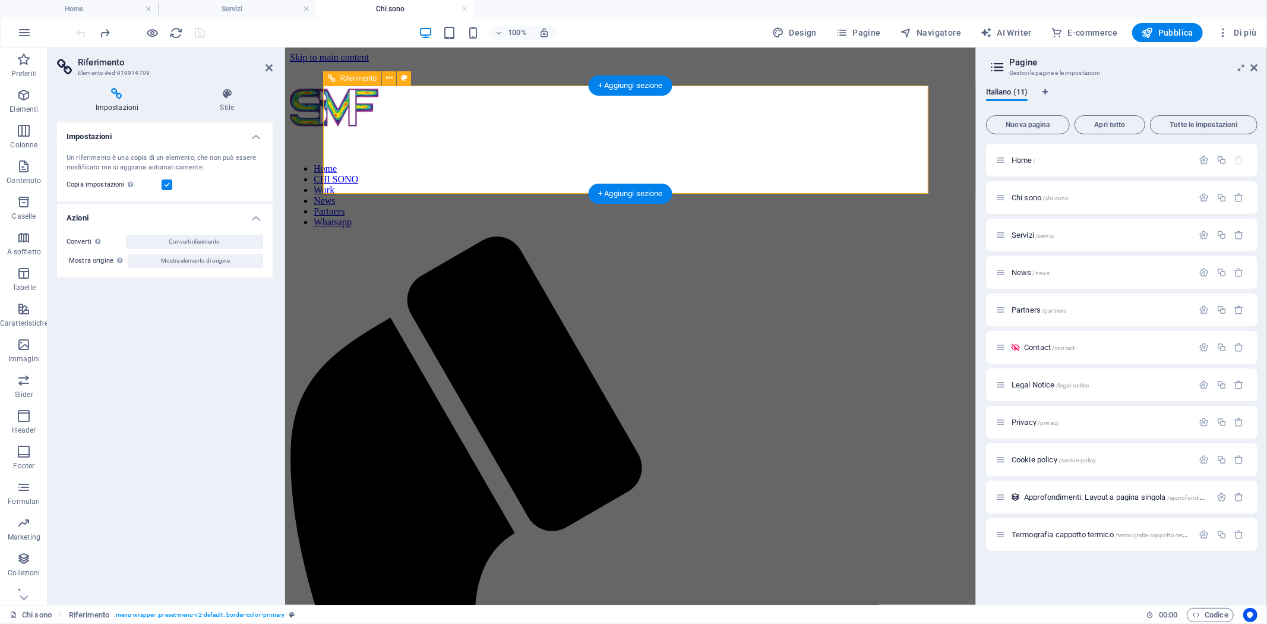
click at [892, 163] on nav "Home CHI SONO Work News Partners Whatsapp" at bounding box center [629, 195] width 681 height 64
click at [890, 163] on nav "Home CHI SONO Work News Partners Whatsapp" at bounding box center [629, 195] width 681 height 64
click at [122, 105] on h4 "Impostazioni" at bounding box center [119, 100] width 125 height 25
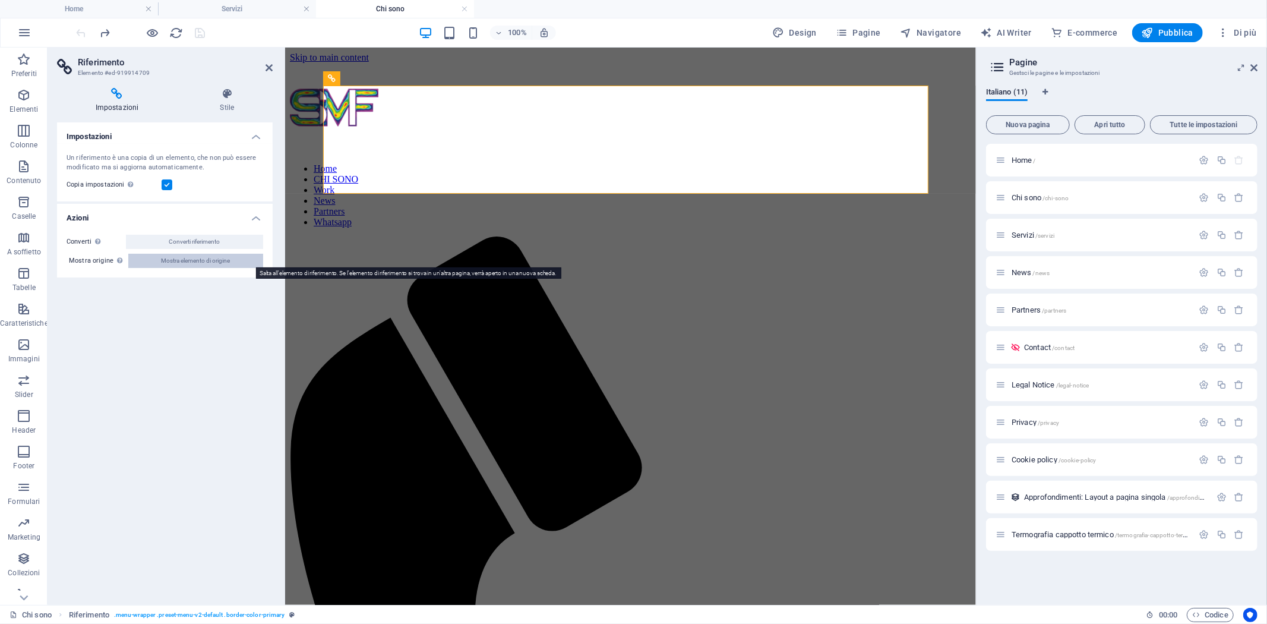
click at [186, 260] on span "Mostra elemento di origine" at bounding box center [195, 261] width 69 height 14
select select "header"
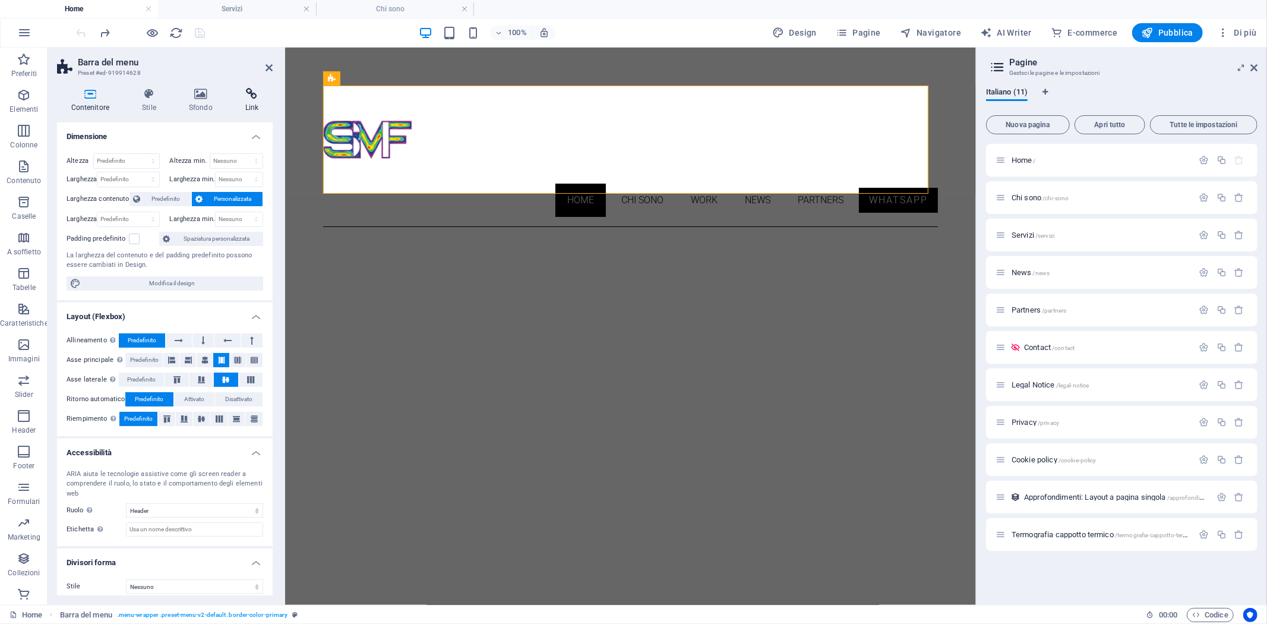
click at [255, 108] on h4 "Link" at bounding box center [252, 100] width 42 height 25
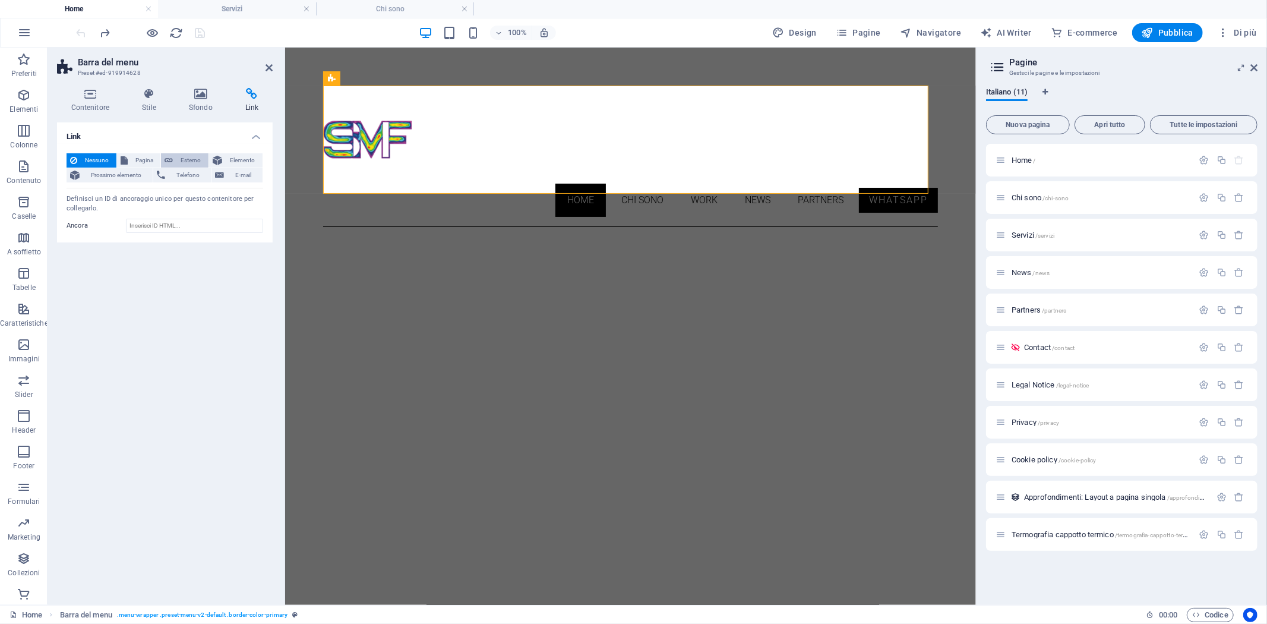
click at [187, 159] on span "Esterno" at bounding box center [190, 160] width 29 height 14
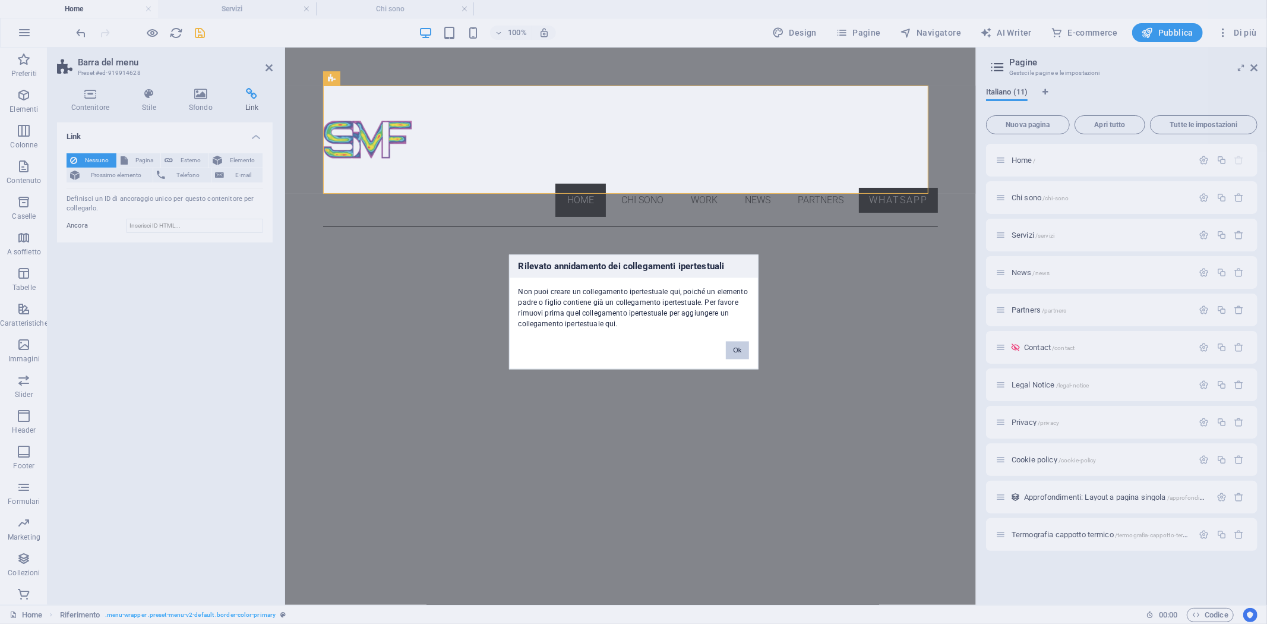
drag, startPoint x: 731, startPoint y: 354, endPoint x: 447, endPoint y: 306, distance: 288.0
click at [732, 353] on button "Ok" at bounding box center [737, 351] width 23 height 18
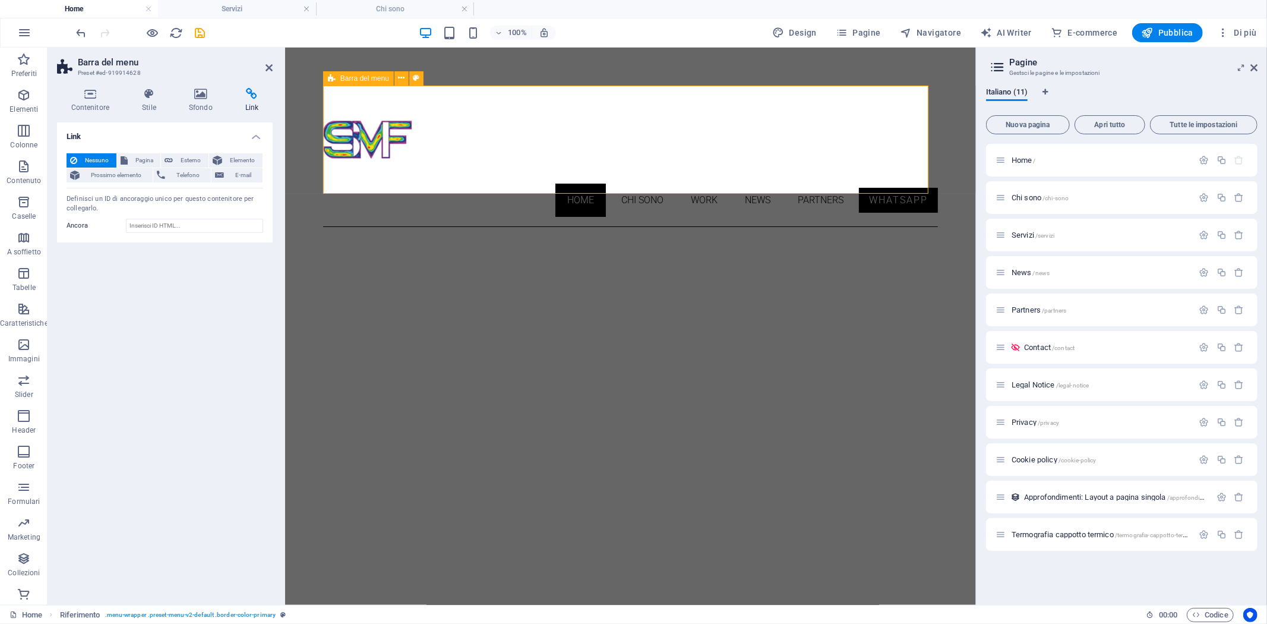
click at [904, 107] on div "Home CHI SONO Work News Partners Whatsapp Menu" at bounding box center [630, 155] width 615 height 141
click at [269, 72] on header "Barra del menu Preset #ed-919914628" at bounding box center [165, 63] width 216 height 31
click at [268, 72] on header "Barra del menu Preset #ed-919914628" at bounding box center [165, 63] width 216 height 31
drag, startPoint x: 269, startPoint y: 66, endPoint x: 222, endPoint y: 18, distance: 66.8
click at [269, 66] on icon at bounding box center [269, 68] width 7 height 10
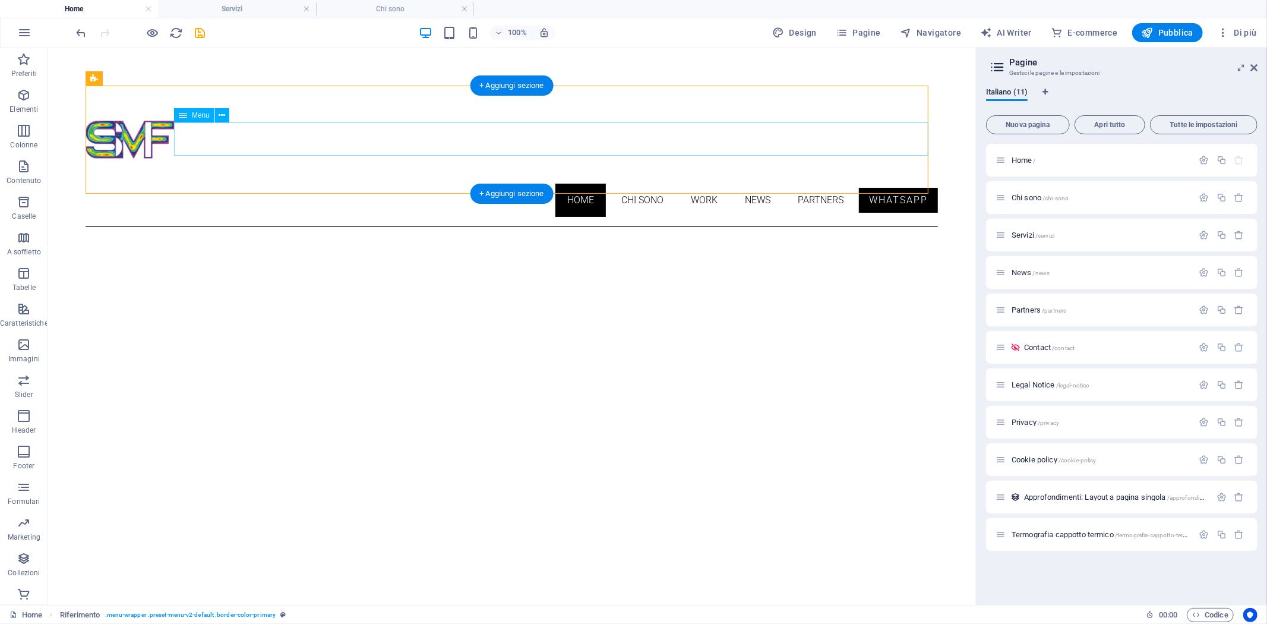
click at [891, 183] on nav "Home CHI SONO Work News Partners Whatsapp" at bounding box center [511, 199] width 852 height 33
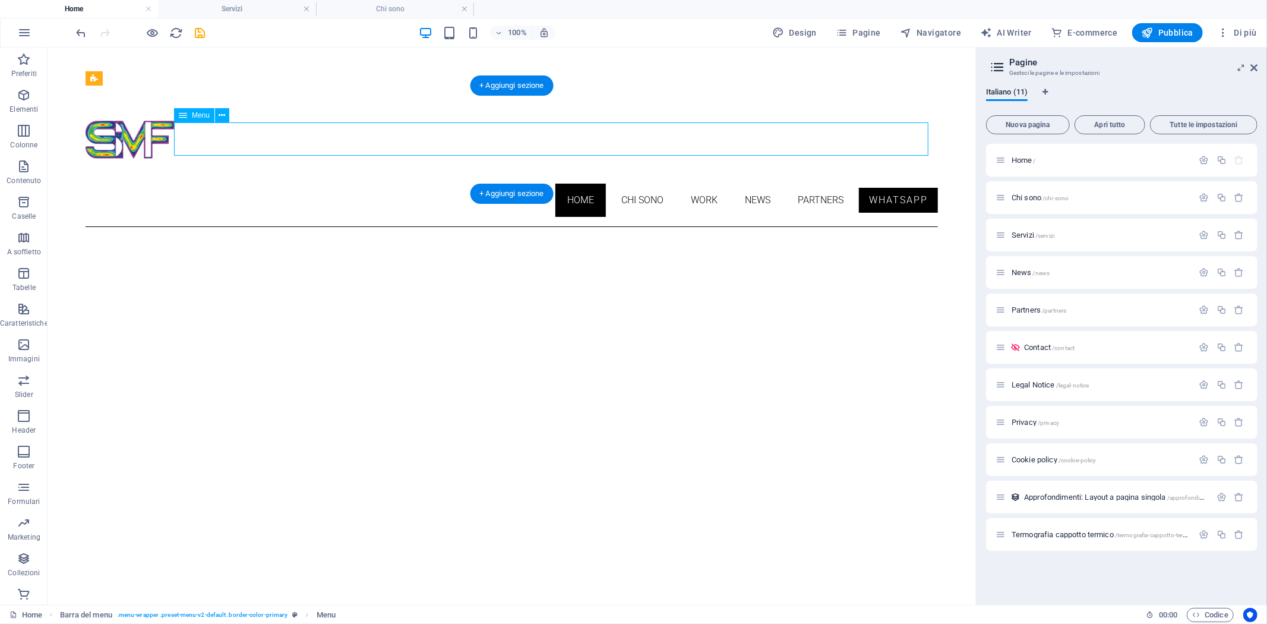
click at [890, 183] on nav "Home CHI SONO Work News Partners Whatsapp" at bounding box center [511, 199] width 852 height 33
select select
select select "1"
select select
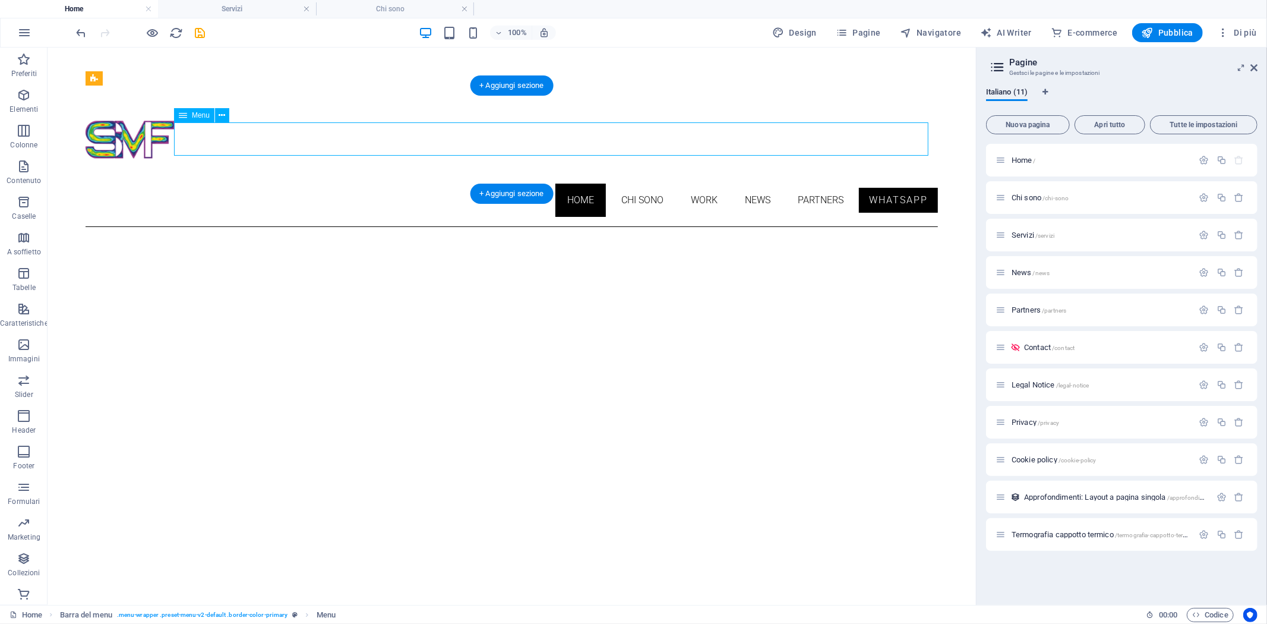
select select "2"
select select
select select "3"
select select
select select "4"
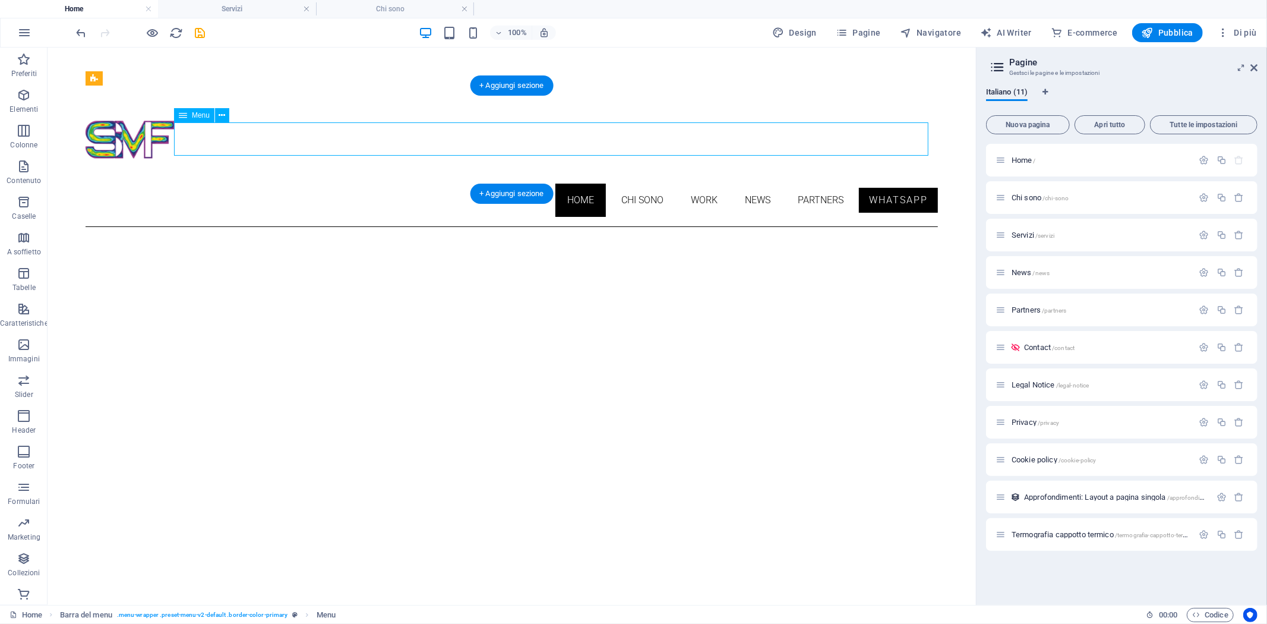
select select
select select "overlay"
select select "secondary"
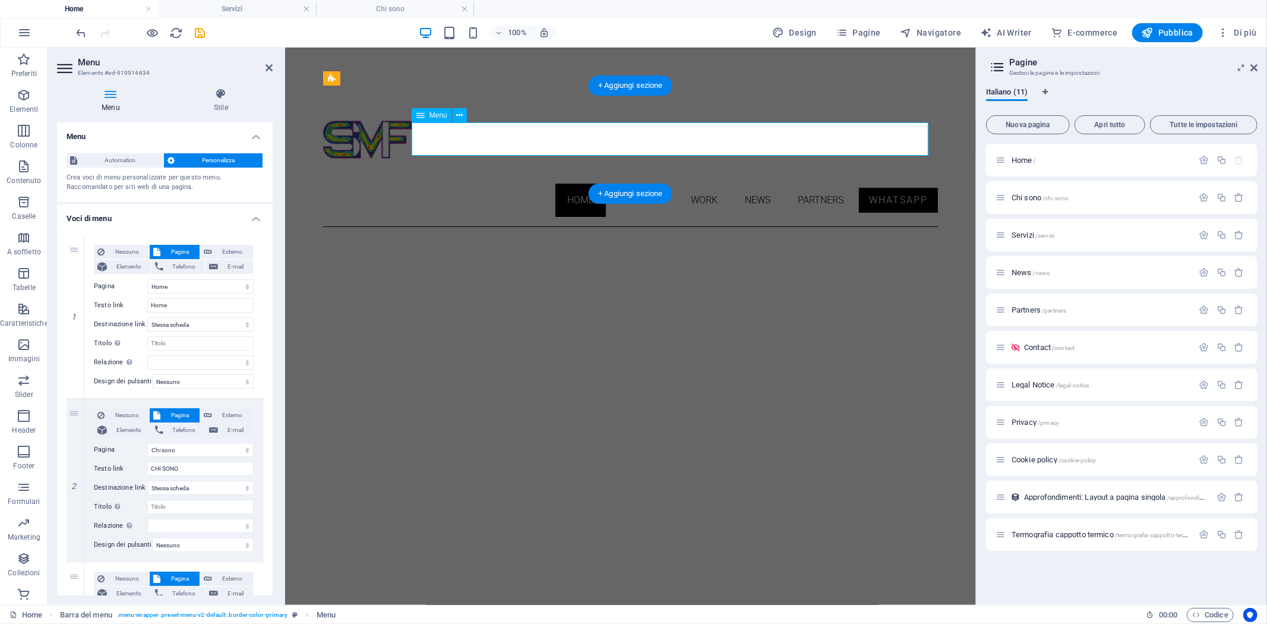
click at [889, 183] on nav "Home CHI SONO Work News Partners Whatsapp" at bounding box center [630, 199] width 615 height 33
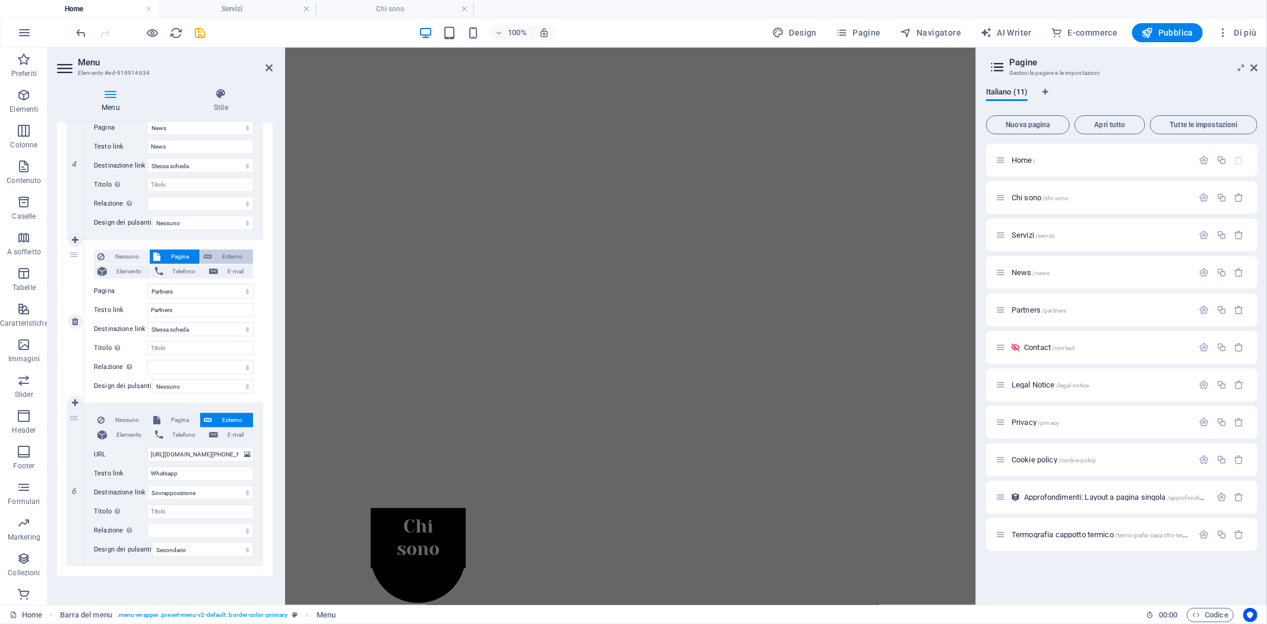
scroll to position [661, 0]
click at [205, 444] on input "[URL][DOMAIN_NAME][PHONE_NUMBER]" at bounding box center [200, 450] width 106 height 14
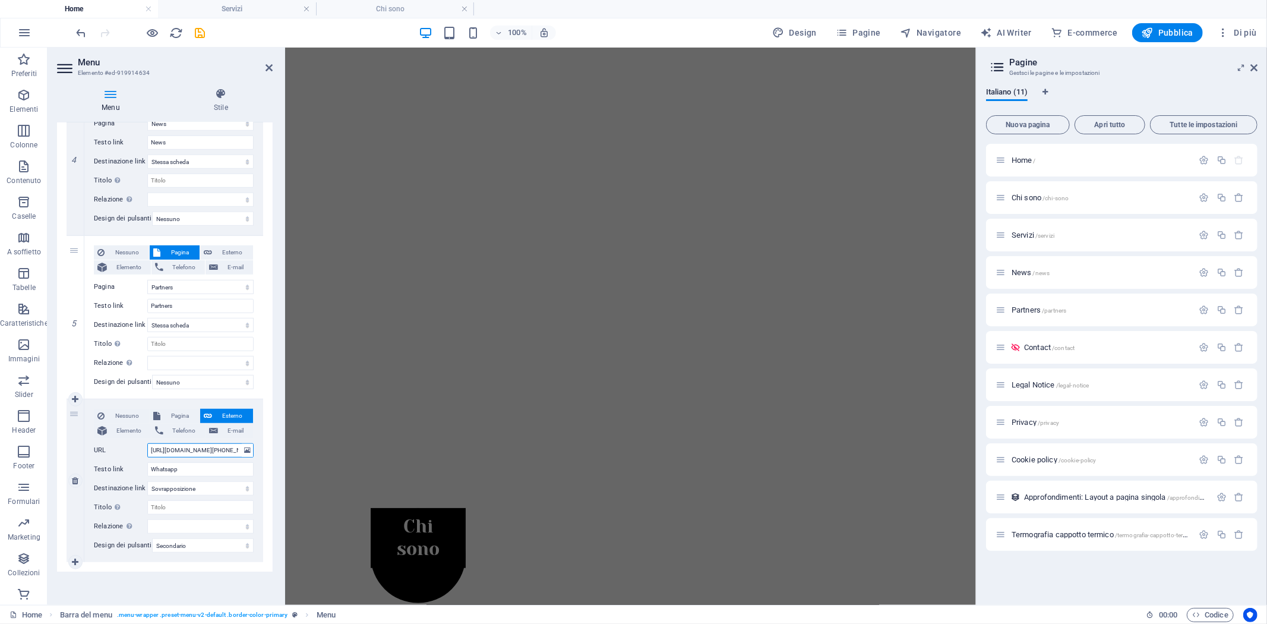
click at [226, 443] on input "[URL][DOMAIN_NAME][PHONE_NUMBER]" at bounding box center [200, 450] width 106 height 14
click at [213, 446] on input "[URL][DOMAIN_NAME][PHONE_NUMBER]" at bounding box center [200, 450] width 106 height 14
drag, startPoint x: 206, startPoint y: 443, endPoint x: 223, endPoint y: 444, distance: 17.3
click at [251, 444] on input "[URL][DOMAIN_NAME][PHONE_NUMBER]" at bounding box center [200, 450] width 106 height 14
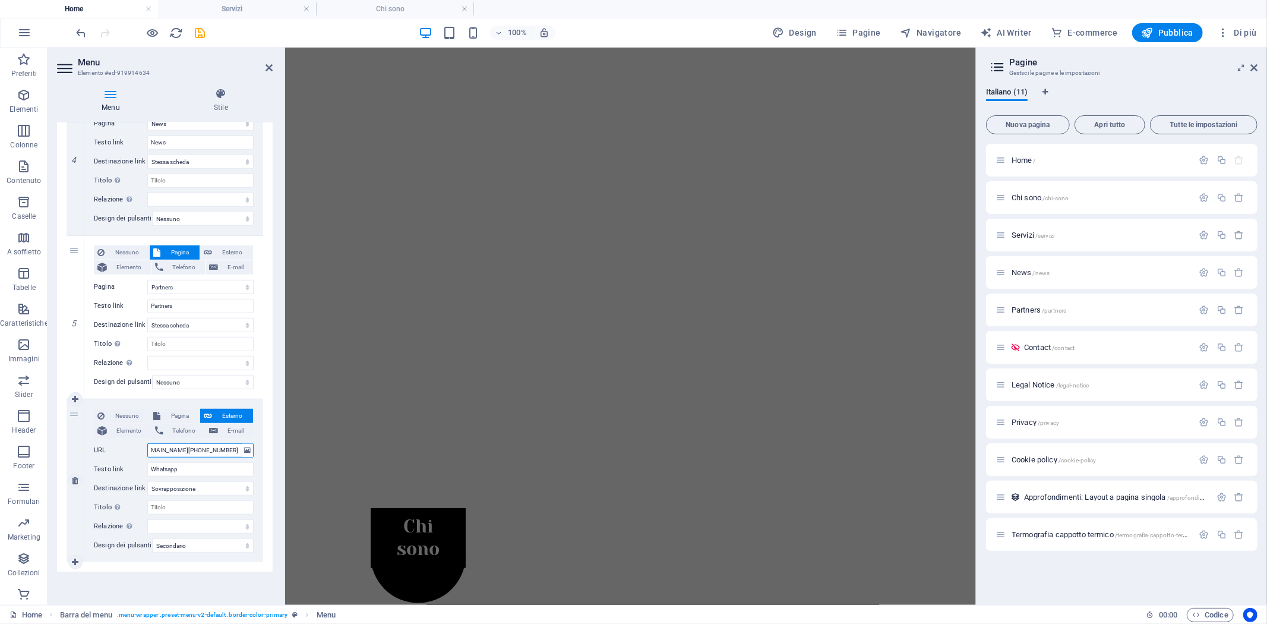
click at [211, 443] on input "[URL][DOMAIN_NAME][PHONE_NUMBER]" at bounding box center [200, 450] width 106 height 14
click at [212, 443] on input "[URL][DOMAIN_NAME][PHONE_NUMBER]" at bounding box center [200, 450] width 106 height 14
click at [201, 462] on input "Whatsapp" at bounding box center [200, 469] width 106 height 14
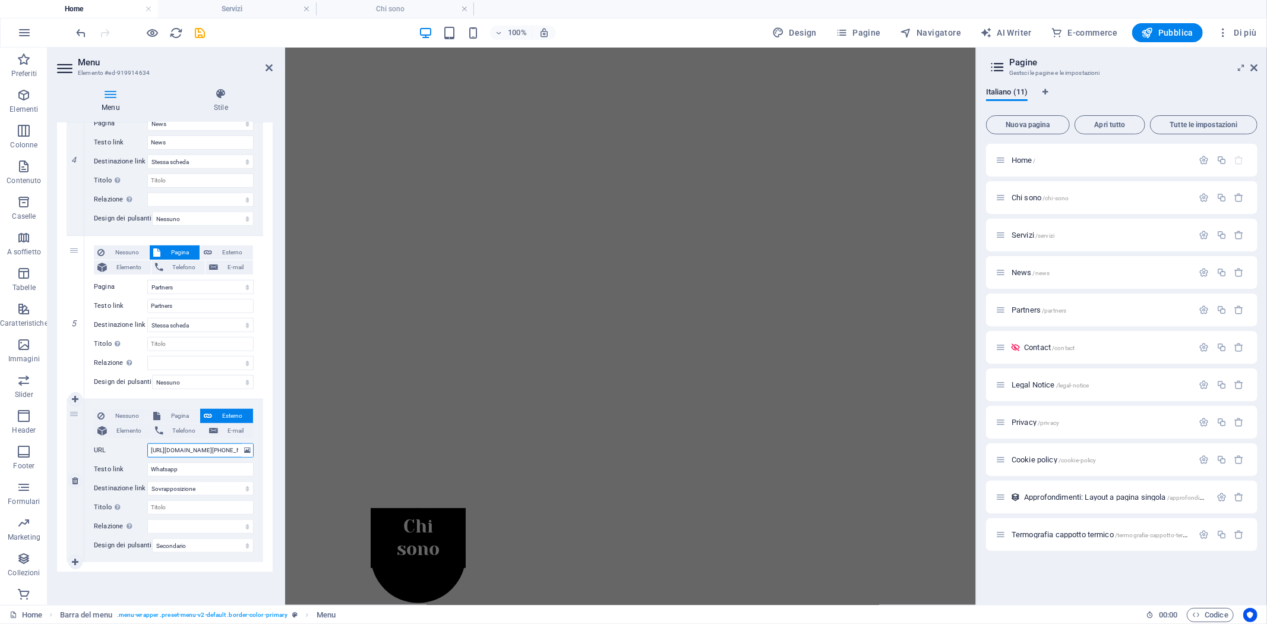
click at [197, 443] on input "[URL][DOMAIN_NAME][PHONE_NUMBER]" at bounding box center [200, 450] width 106 height 14
click at [198, 443] on input "[URL][DOMAIN_NAME][PHONE_NUMBER]" at bounding box center [200, 450] width 106 height 14
